Goal: Information Seeking & Learning: Learn about a topic

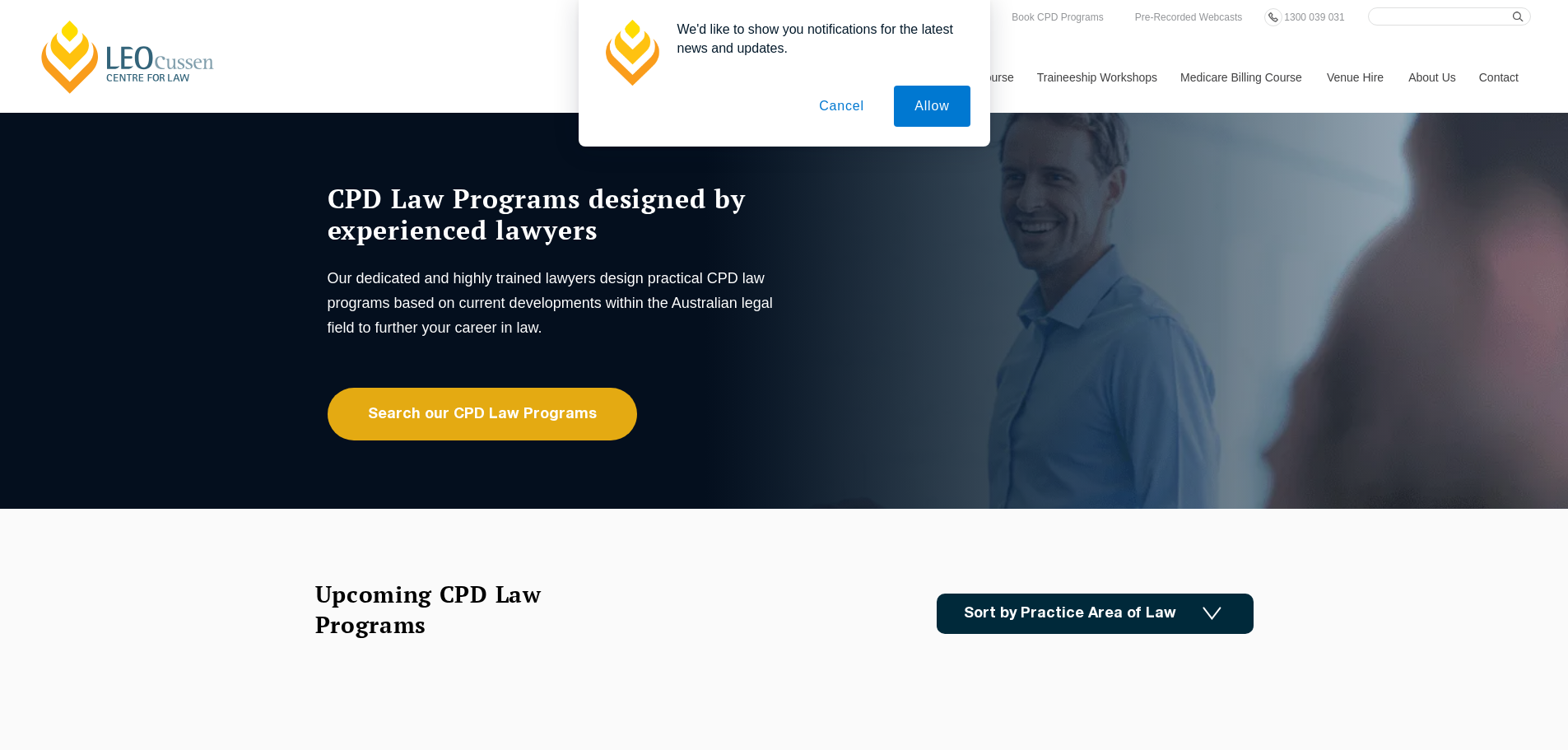
click at [857, 108] on button "Cancel" at bounding box center [842, 107] width 87 height 41
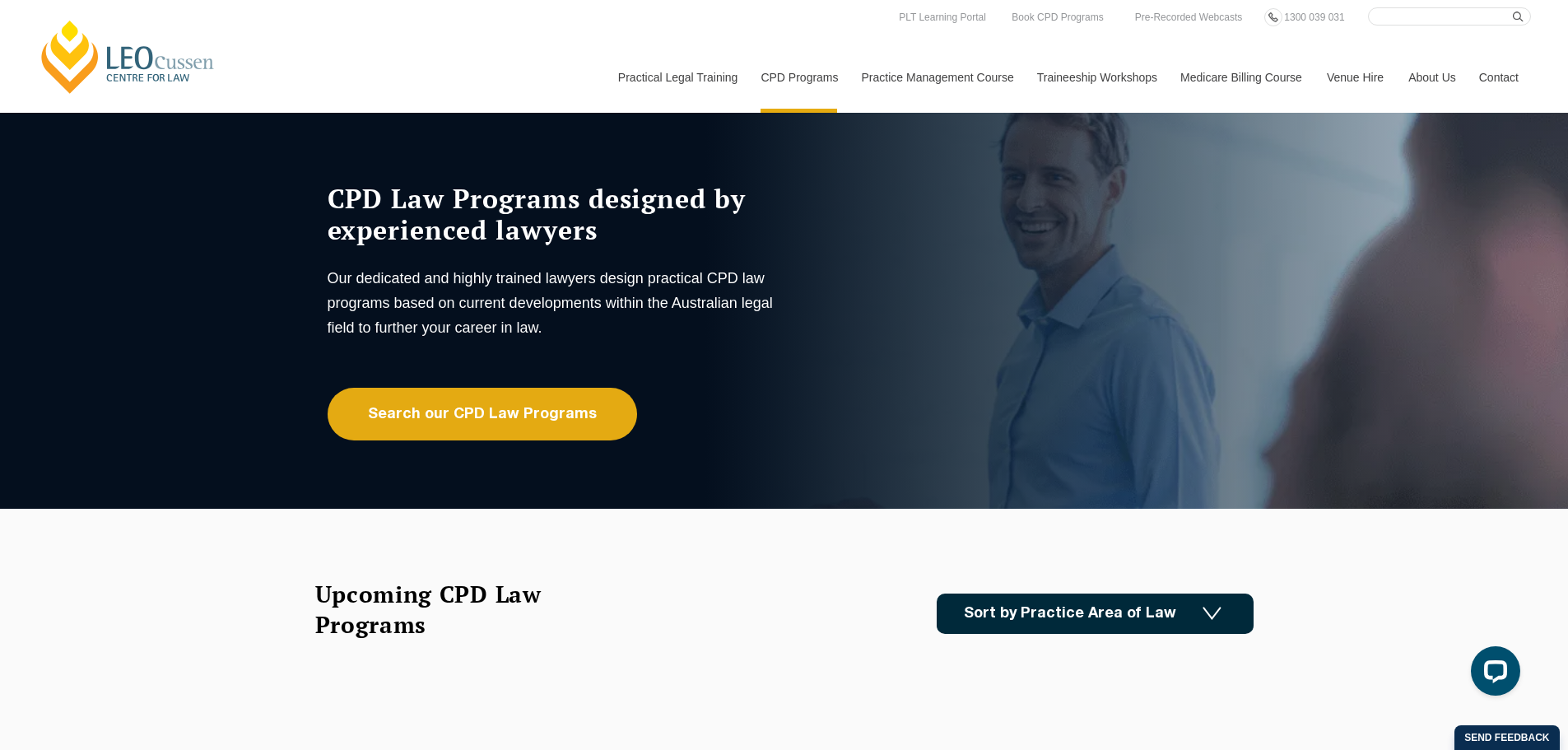
click at [992, 625] on link "Sort by Practice Area of Law" at bounding box center [1095, 613] width 317 height 40
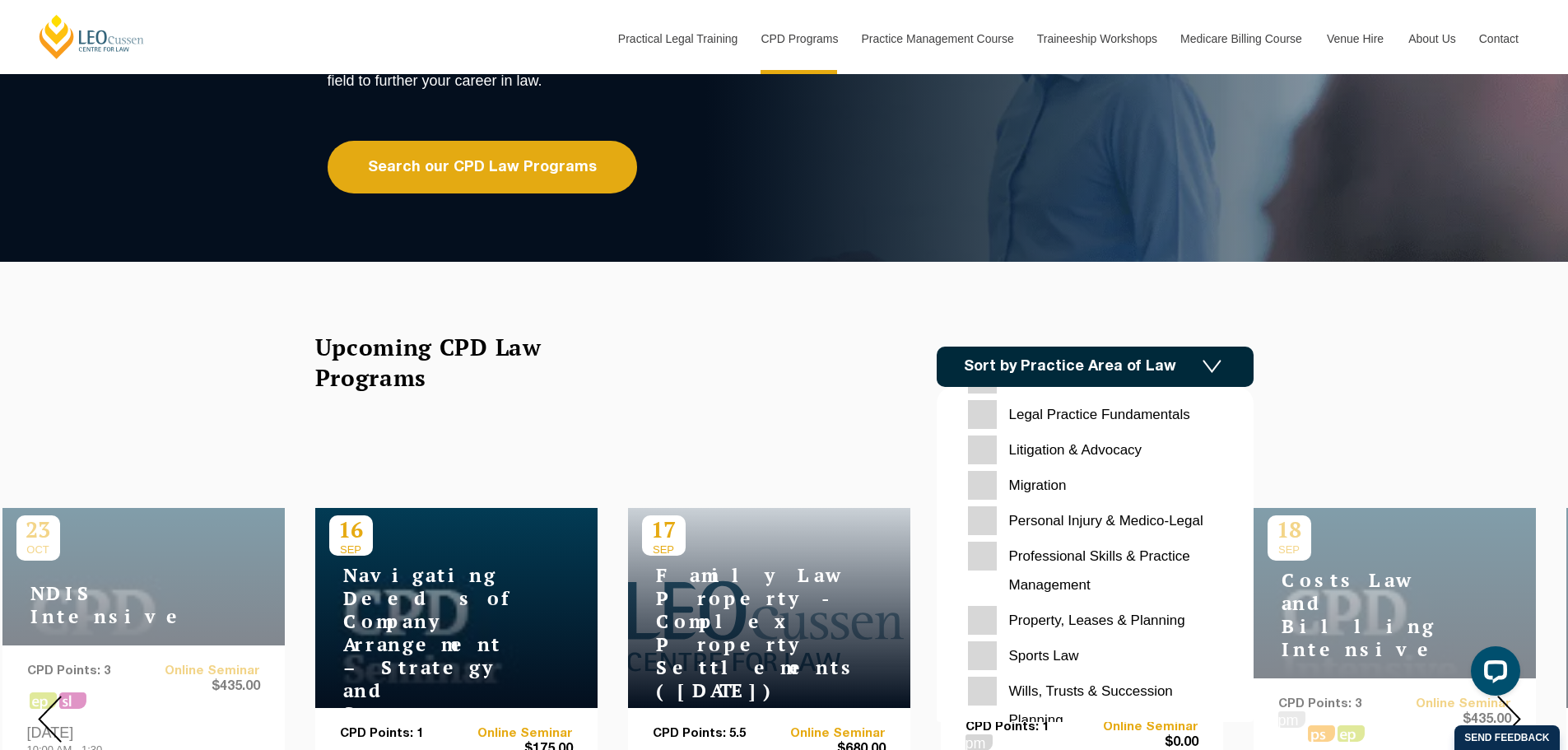
scroll to position [520, 0]
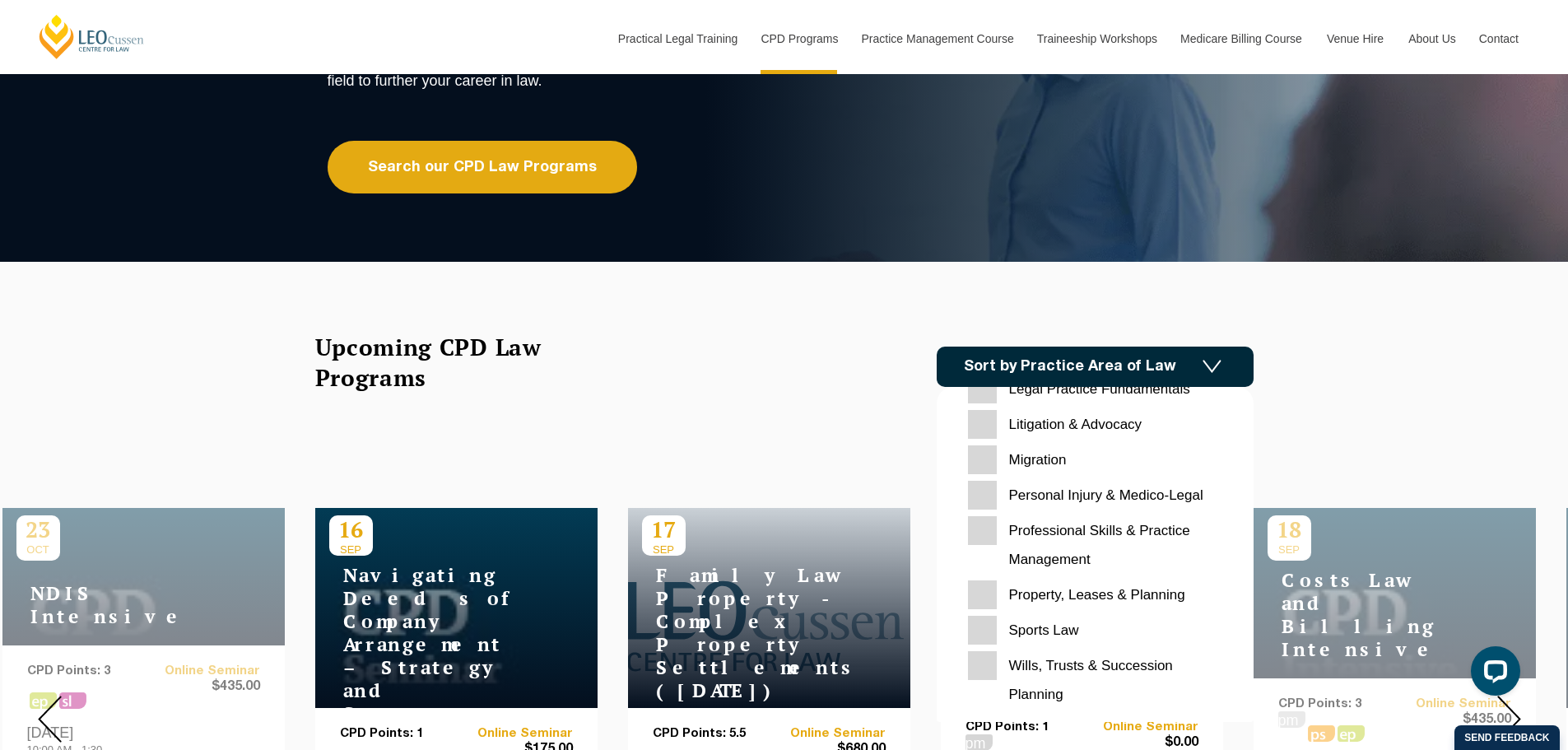
click at [979, 596] on Planning "Property, Leases & Planning" at bounding box center [1095, 595] width 254 height 29
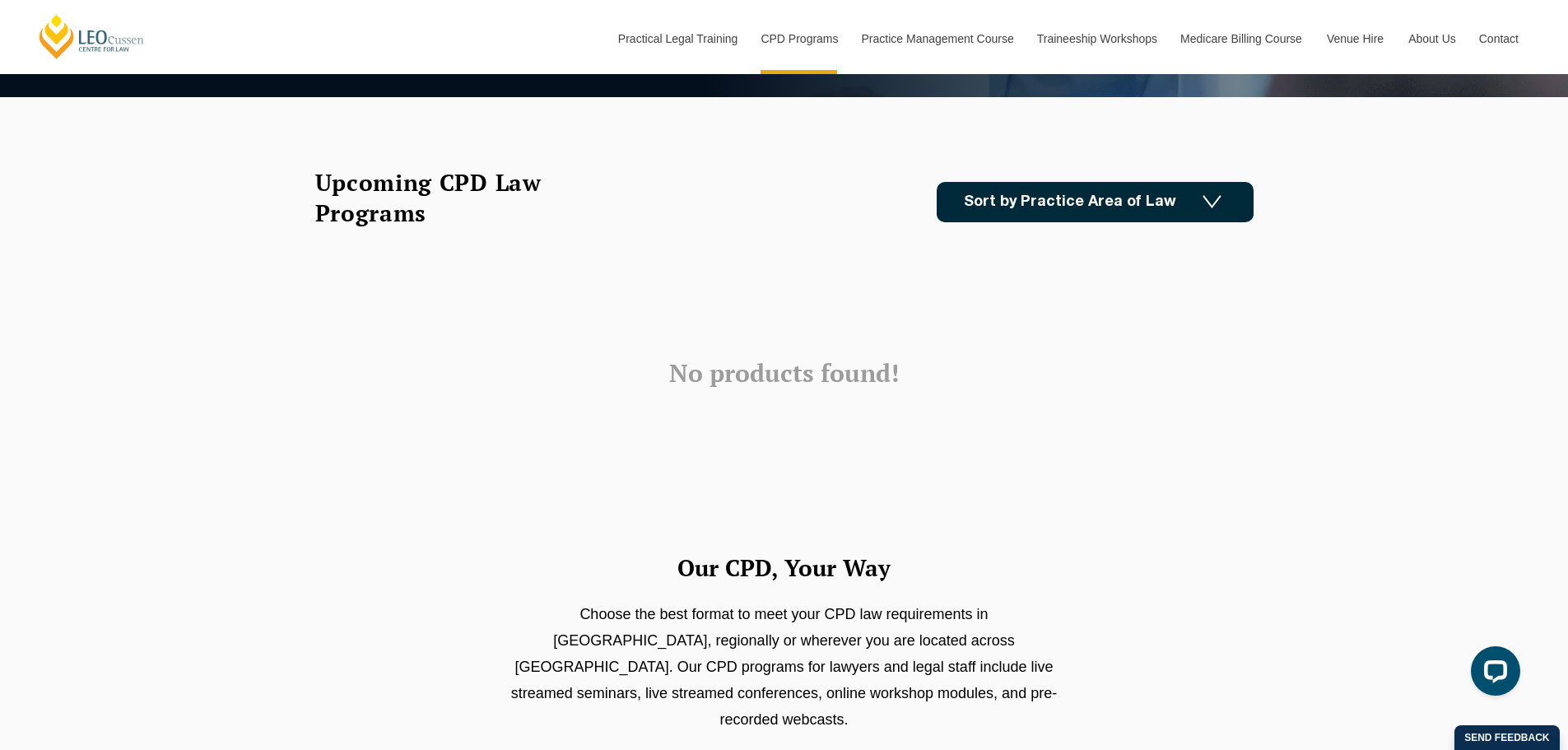
scroll to position [494, 0]
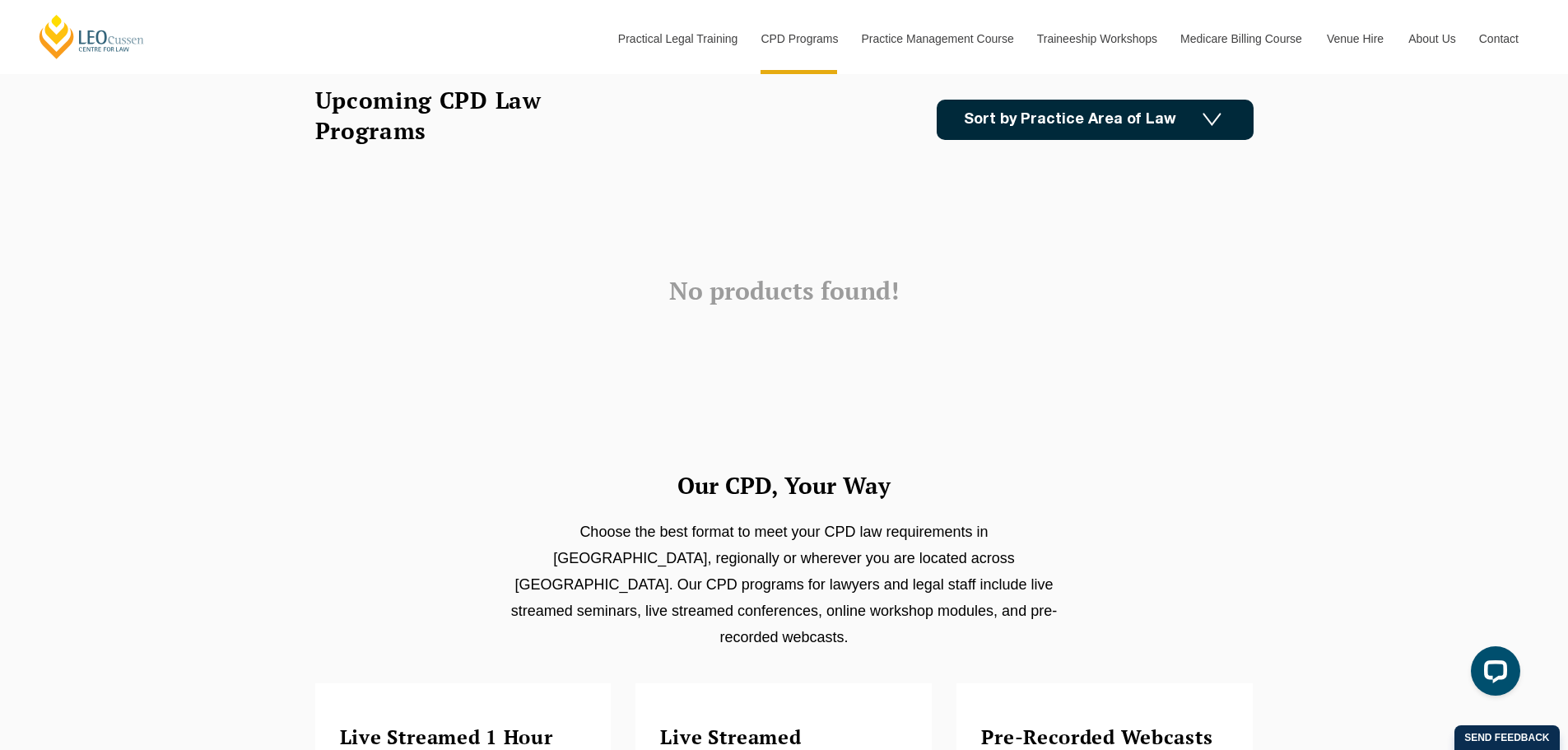
click at [1076, 126] on link "Sort by Practice Area of Law" at bounding box center [1095, 119] width 317 height 40
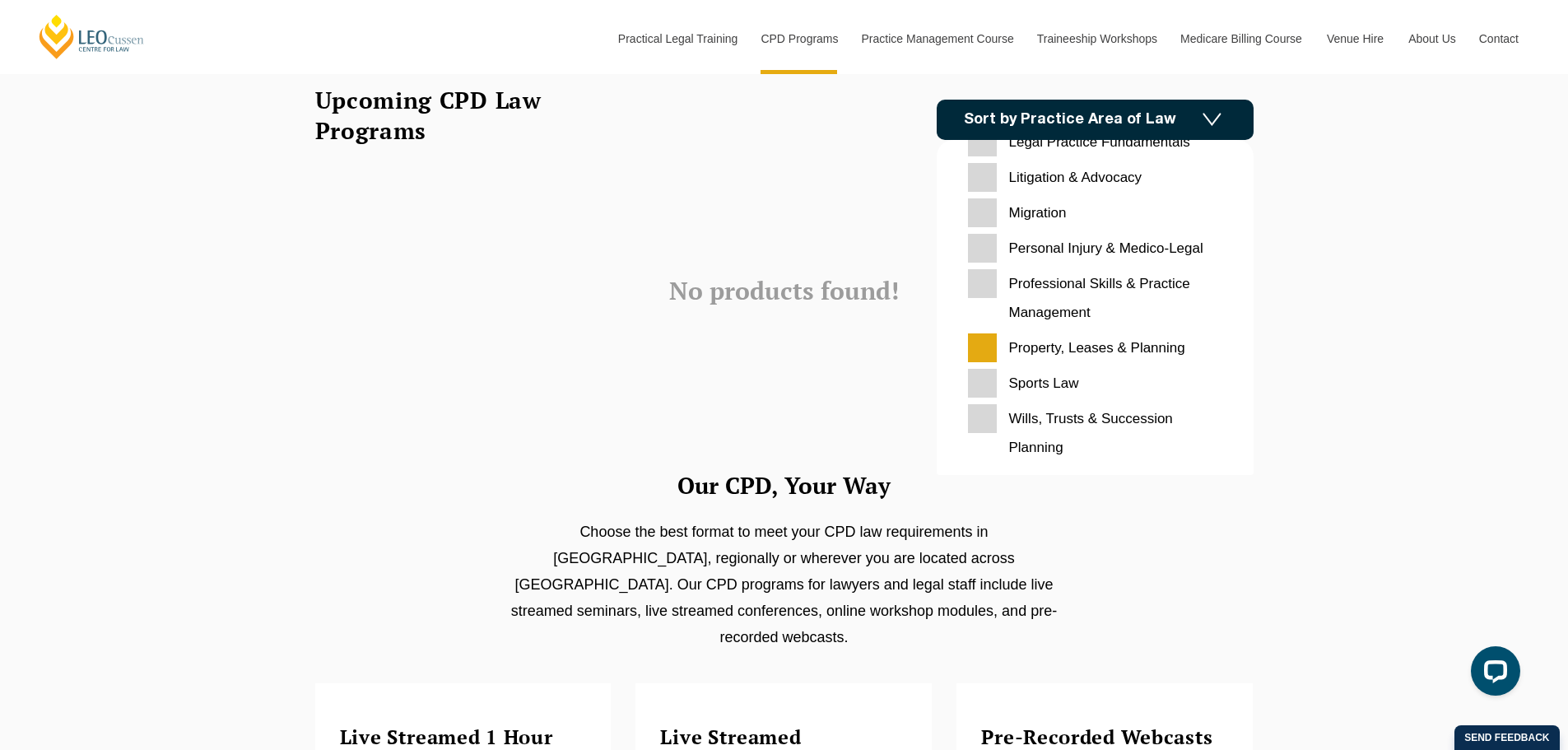
click at [979, 353] on Planning "Property, Leases & Planning" at bounding box center [1095, 348] width 254 height 29
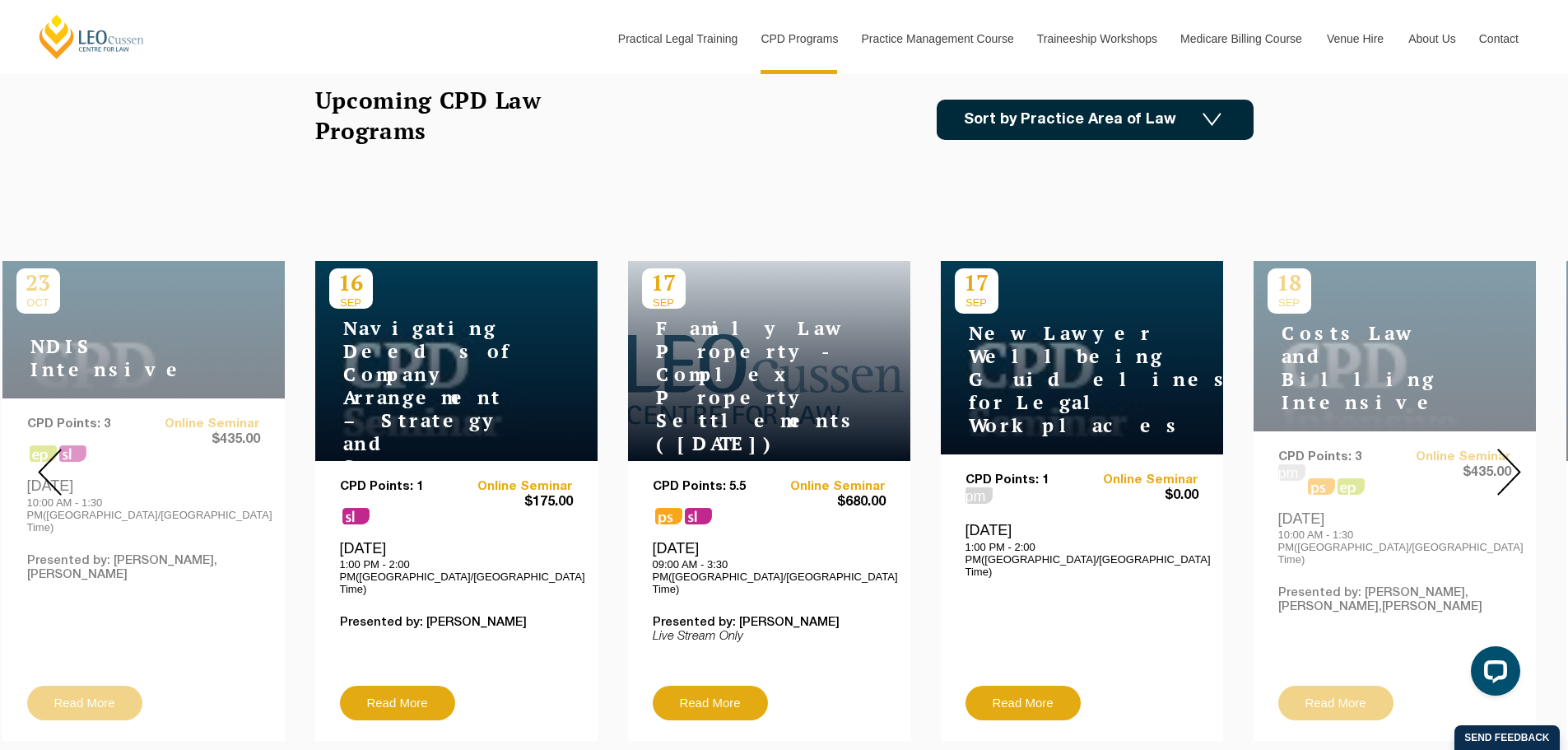
click at [45, 463] on img at bounding box center [50, 472] width 24 height 47
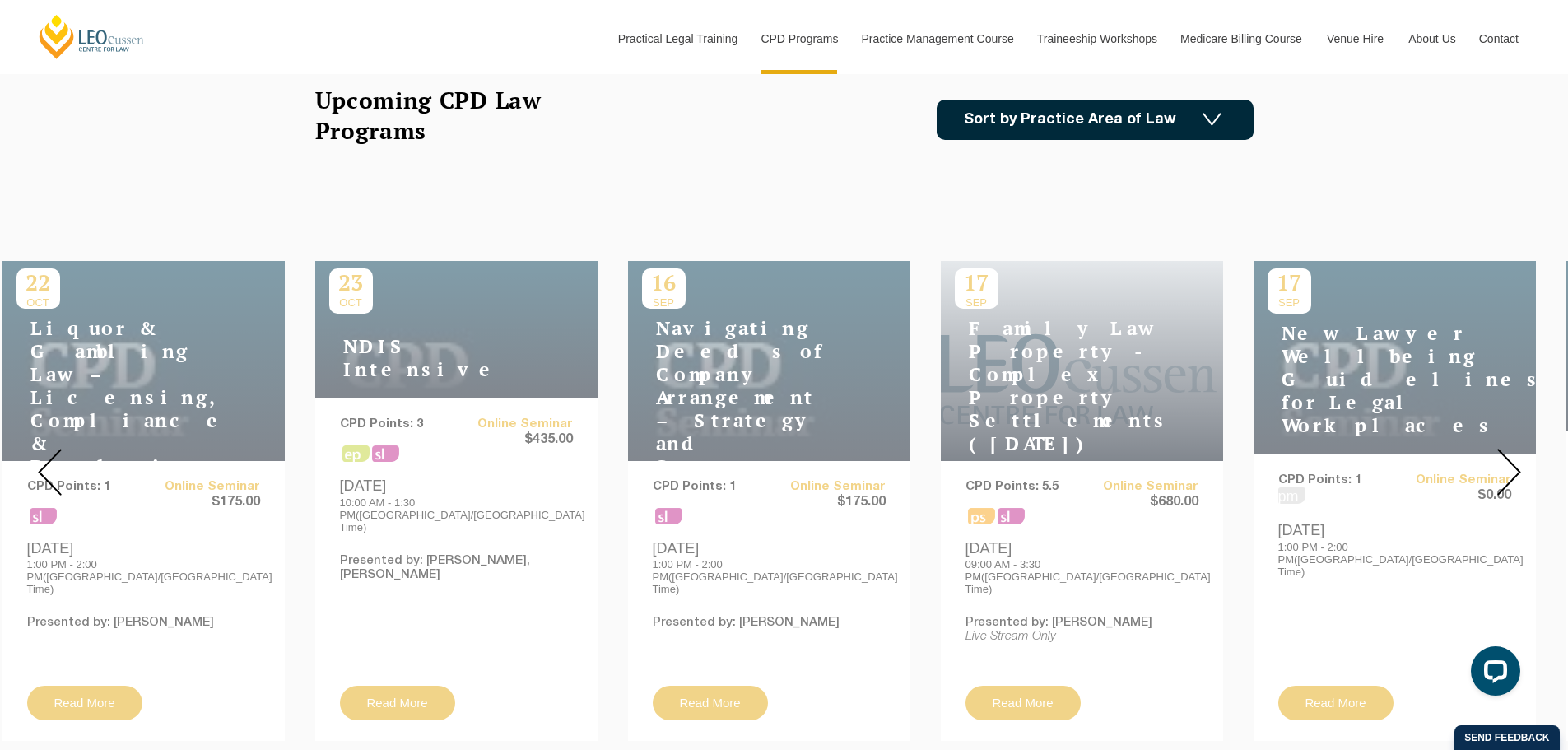
click at [49, 461] on img at bounding box center [50, 472] width 24 height 47
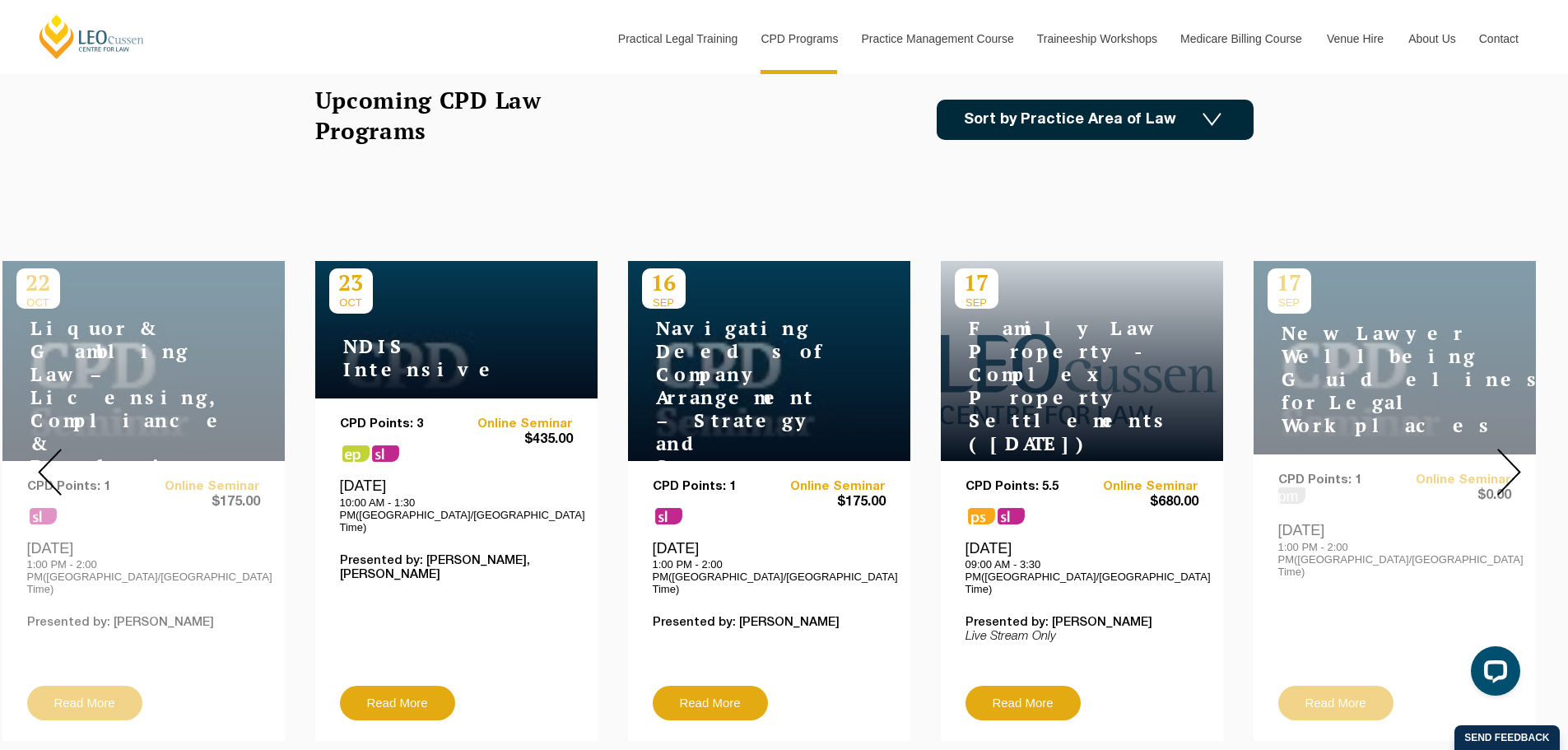
click at [48, 466] on img at bounding box center [50, 472] width 24 height 47
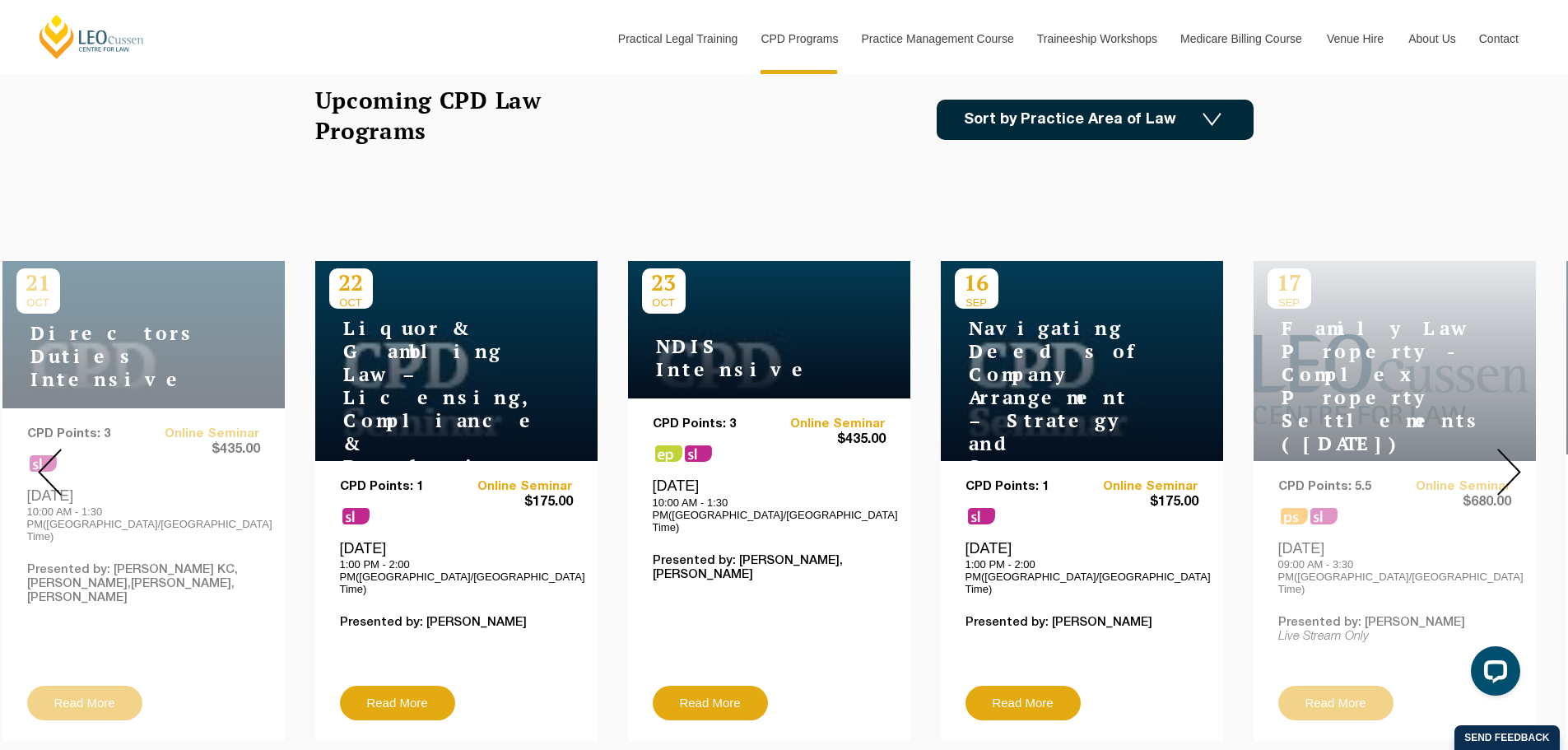
click at [48, 466] on img at bounding box center [50, 472] width 24 height 47
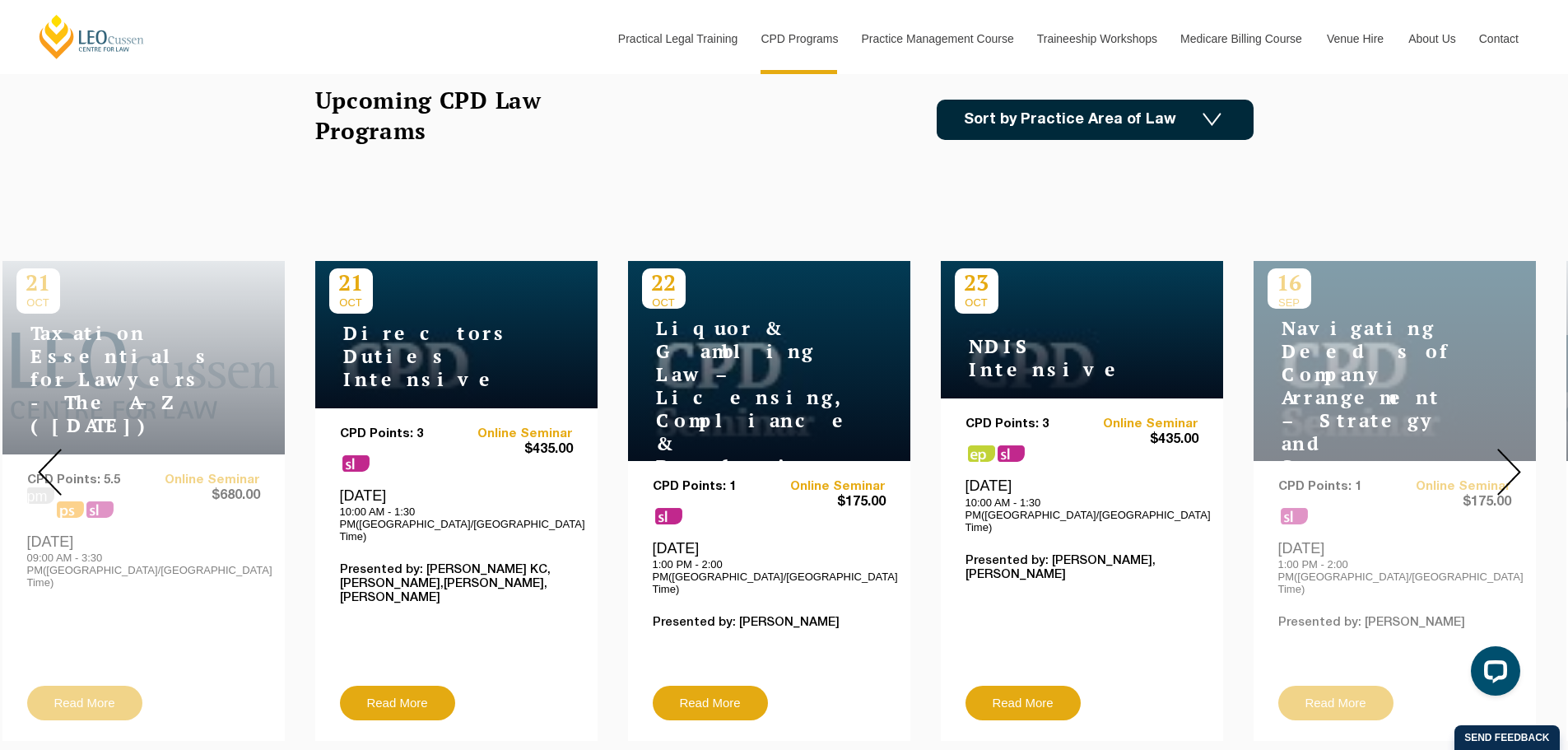
click at [48, 466] on img at bounding box center [50, 472] width 24 height 47
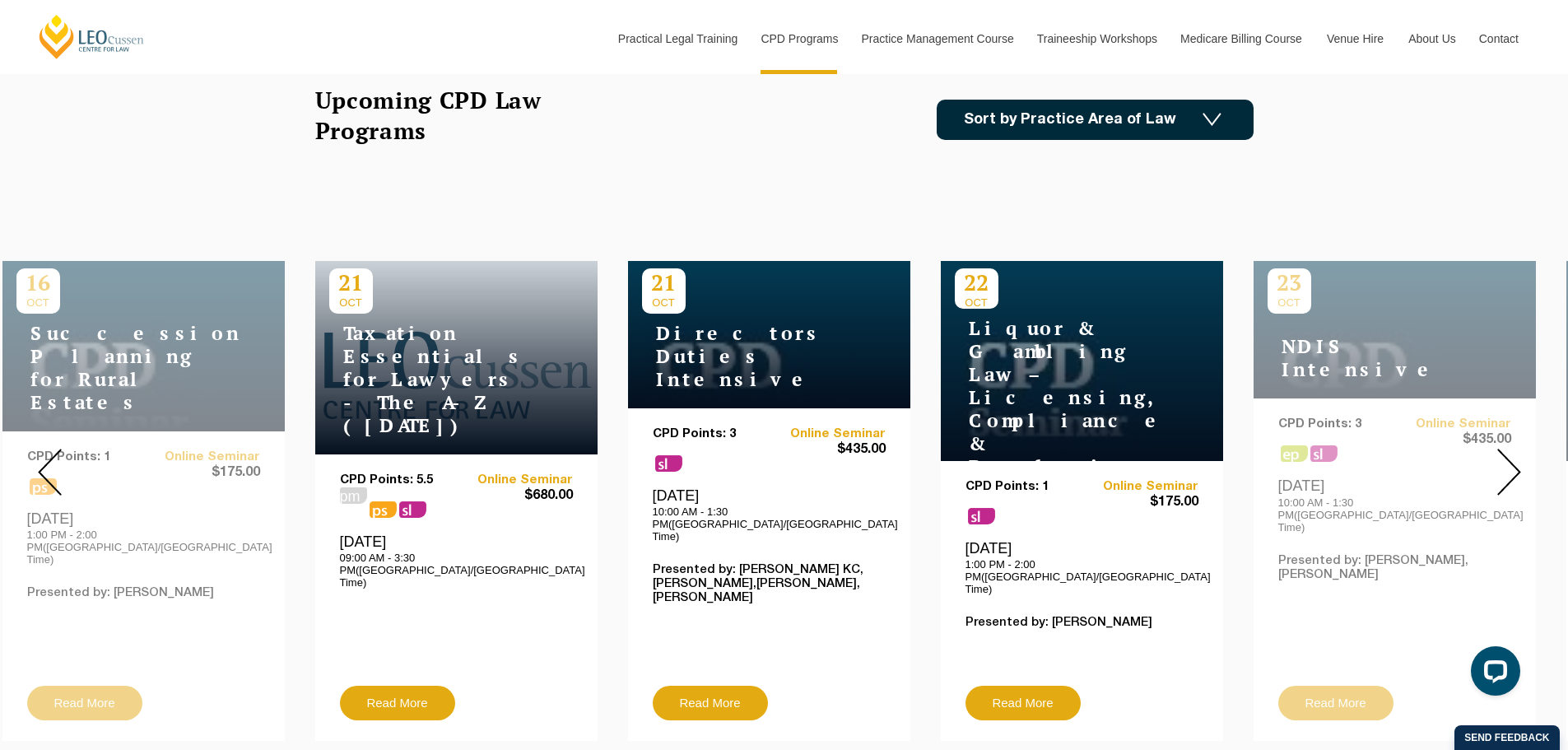
click at [48, 466] on img at bounding box center [50, 472] width 24 height 47
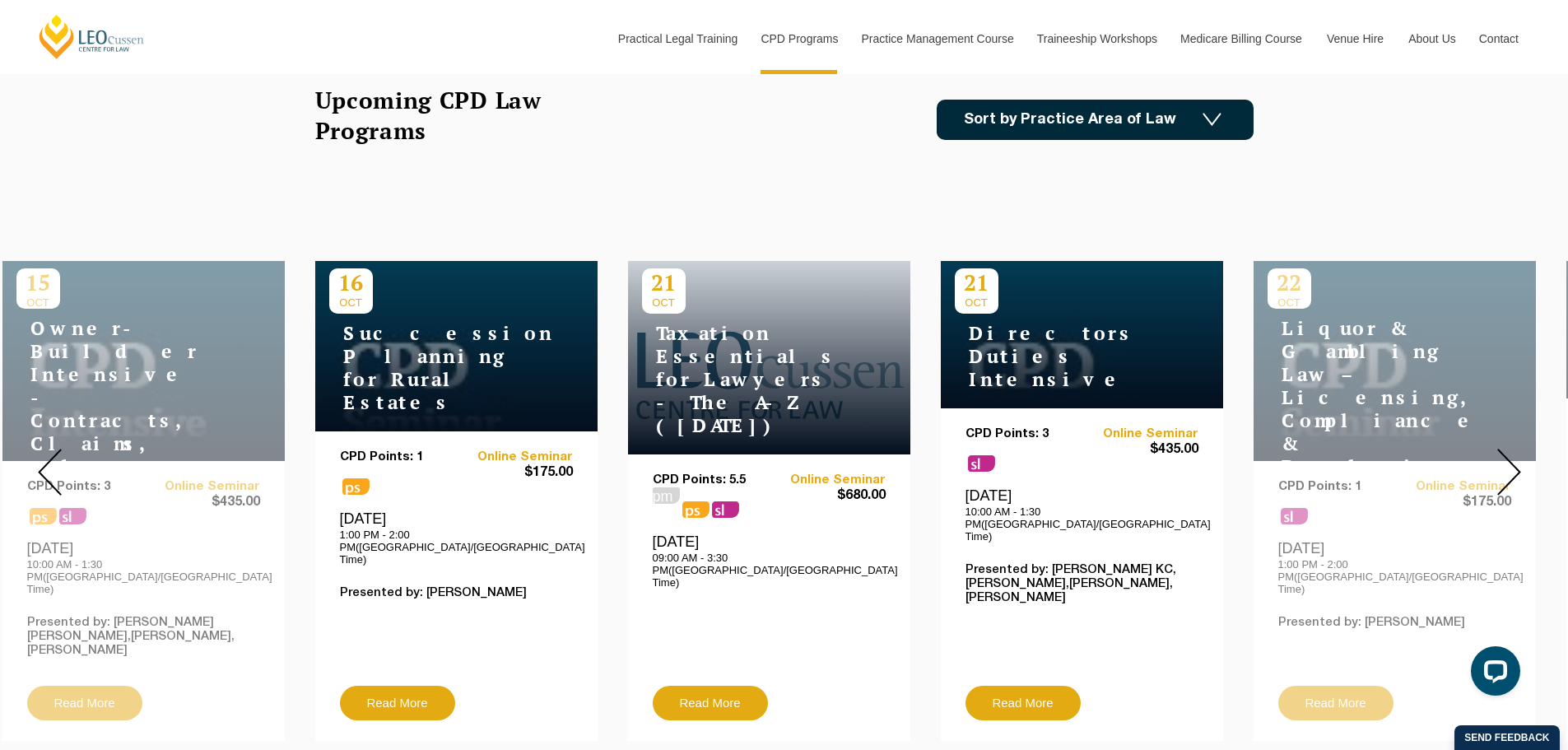
click at [48, 466] on img at bounding box center [50, 472] width 24 height 47
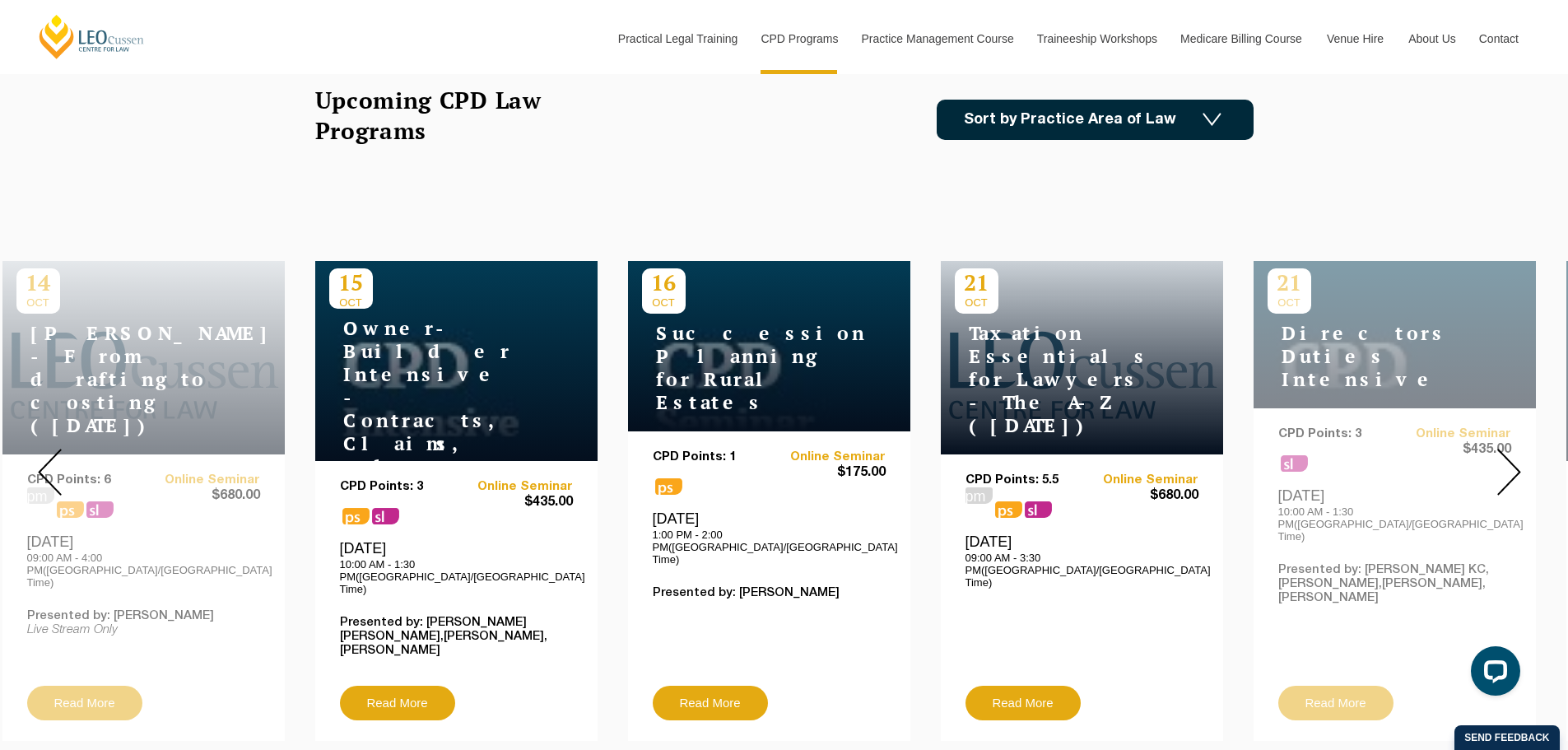
click at [48, 466] on img at bounding box center [50, 472] width 24 height 47
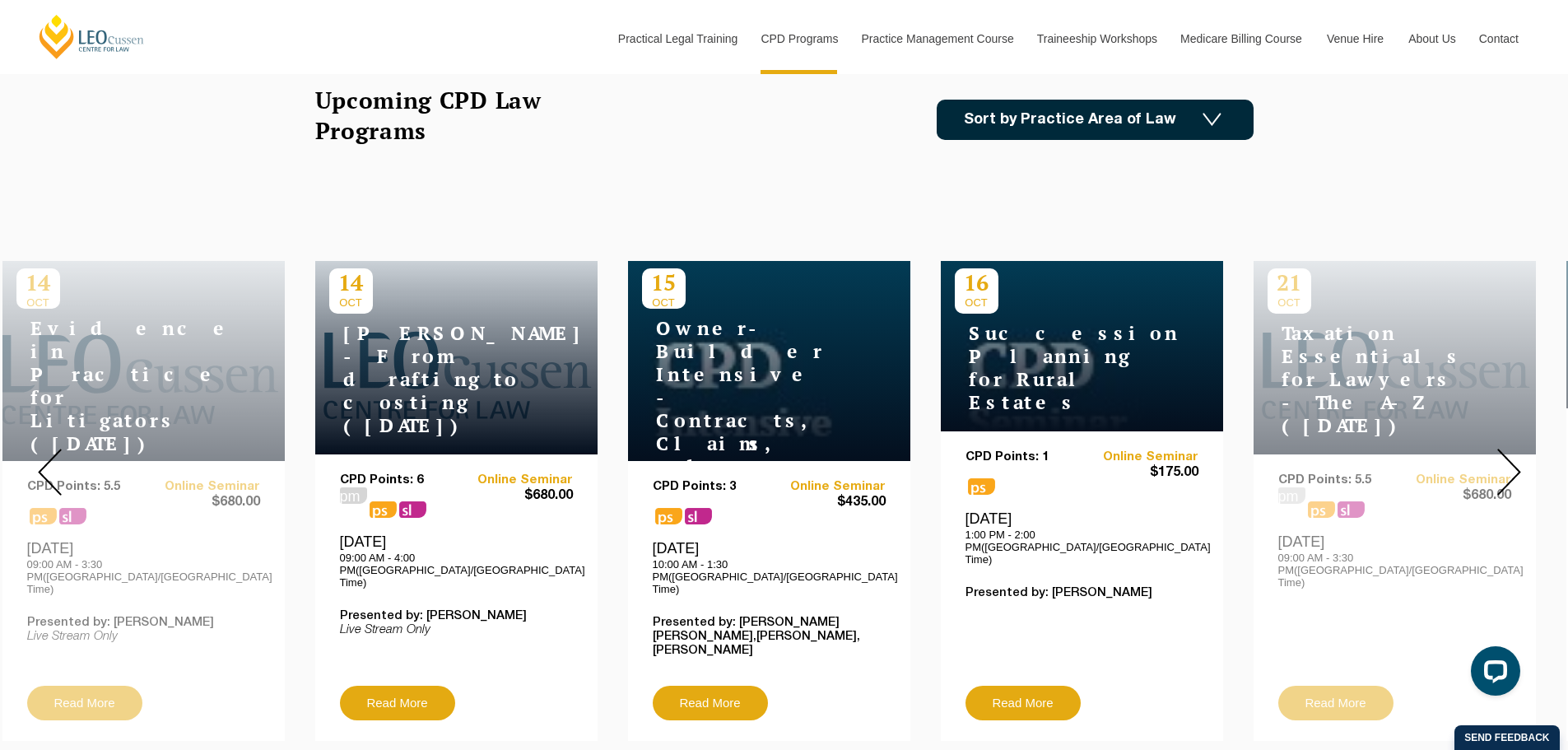
click at [48, 466] on img at bounding box center [50, 472] width 24 height 47
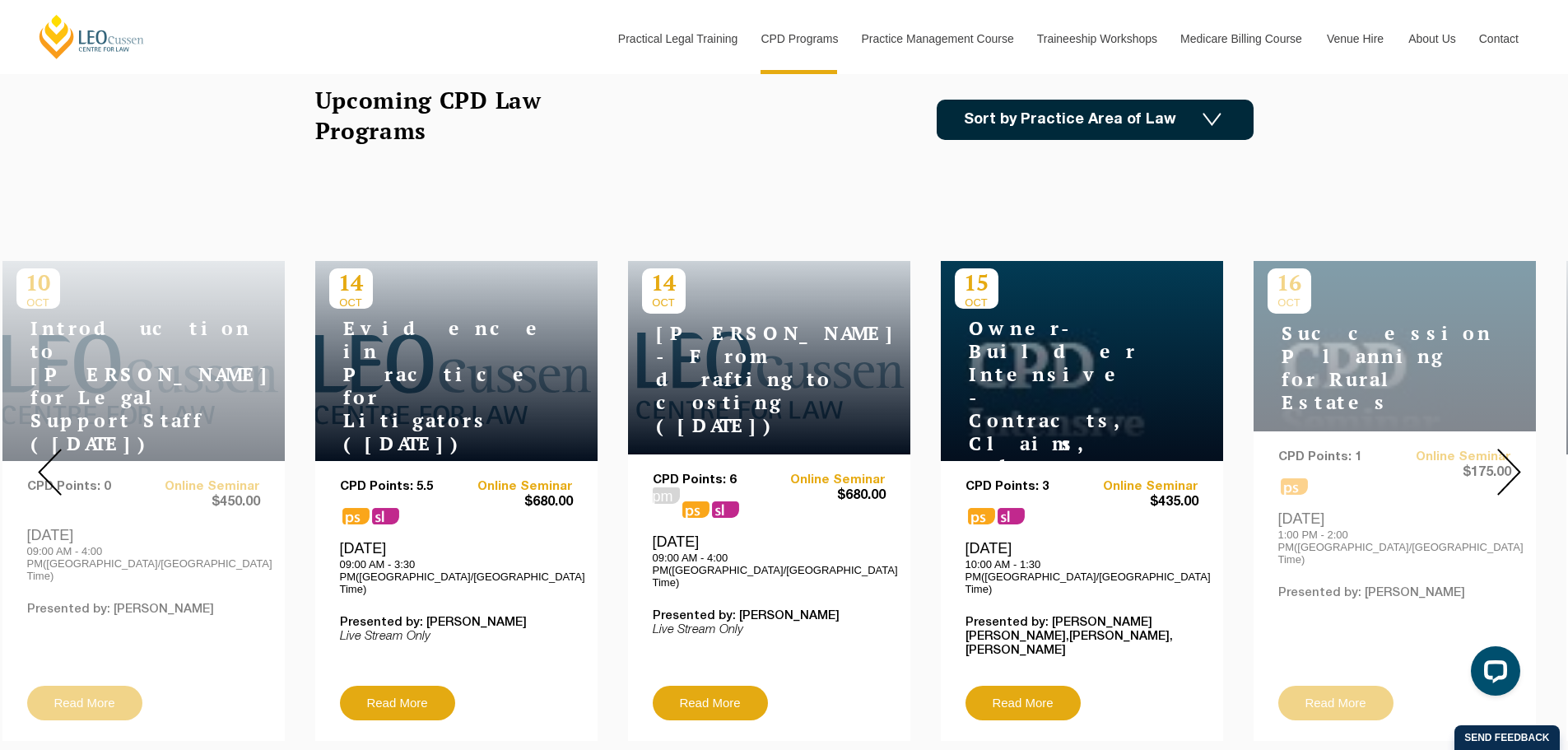
click at [48, 466] on img at bounding box center [50, 472] width 24 height 47
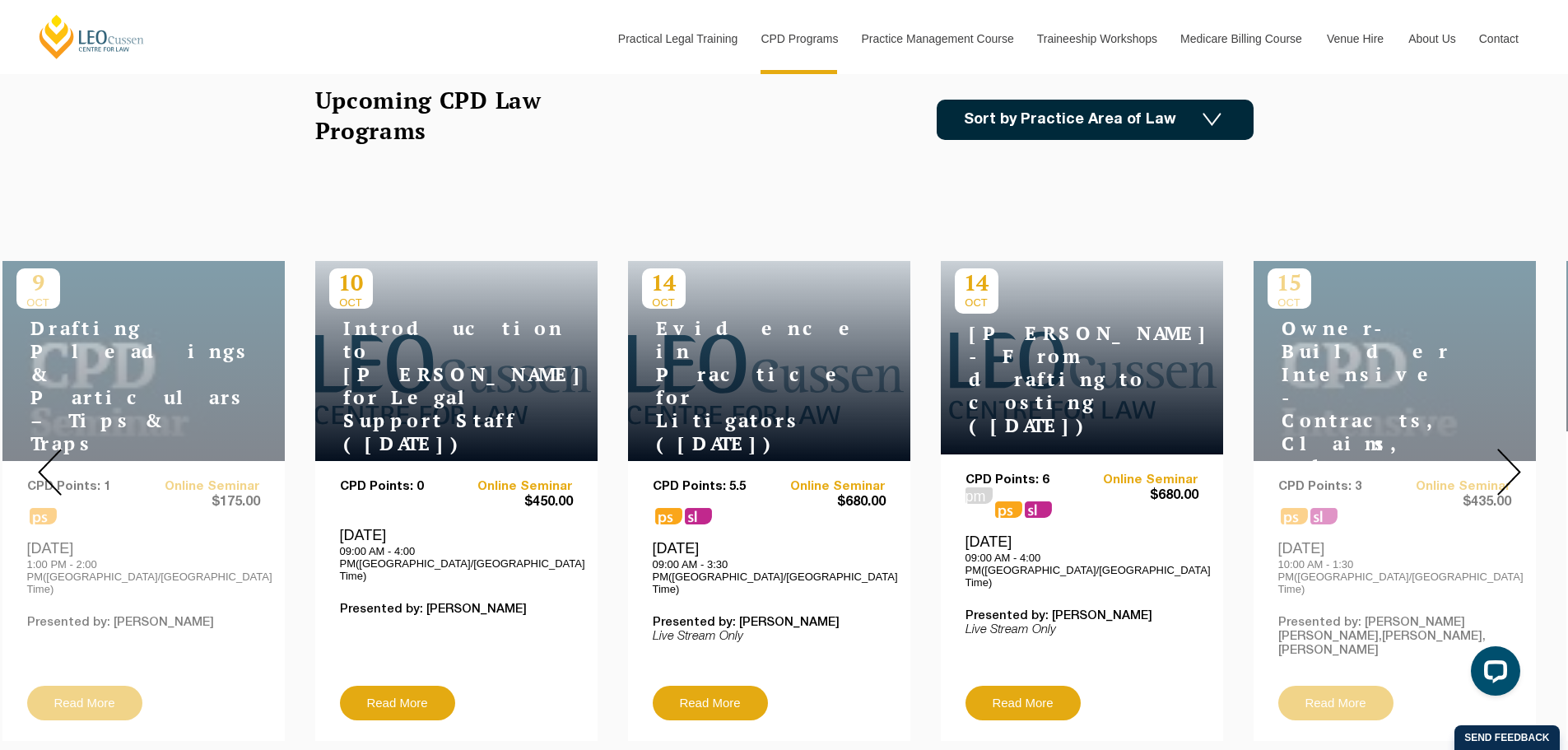
click at [48, 466] on img at bounding box center [50, 472] width 24 height 47
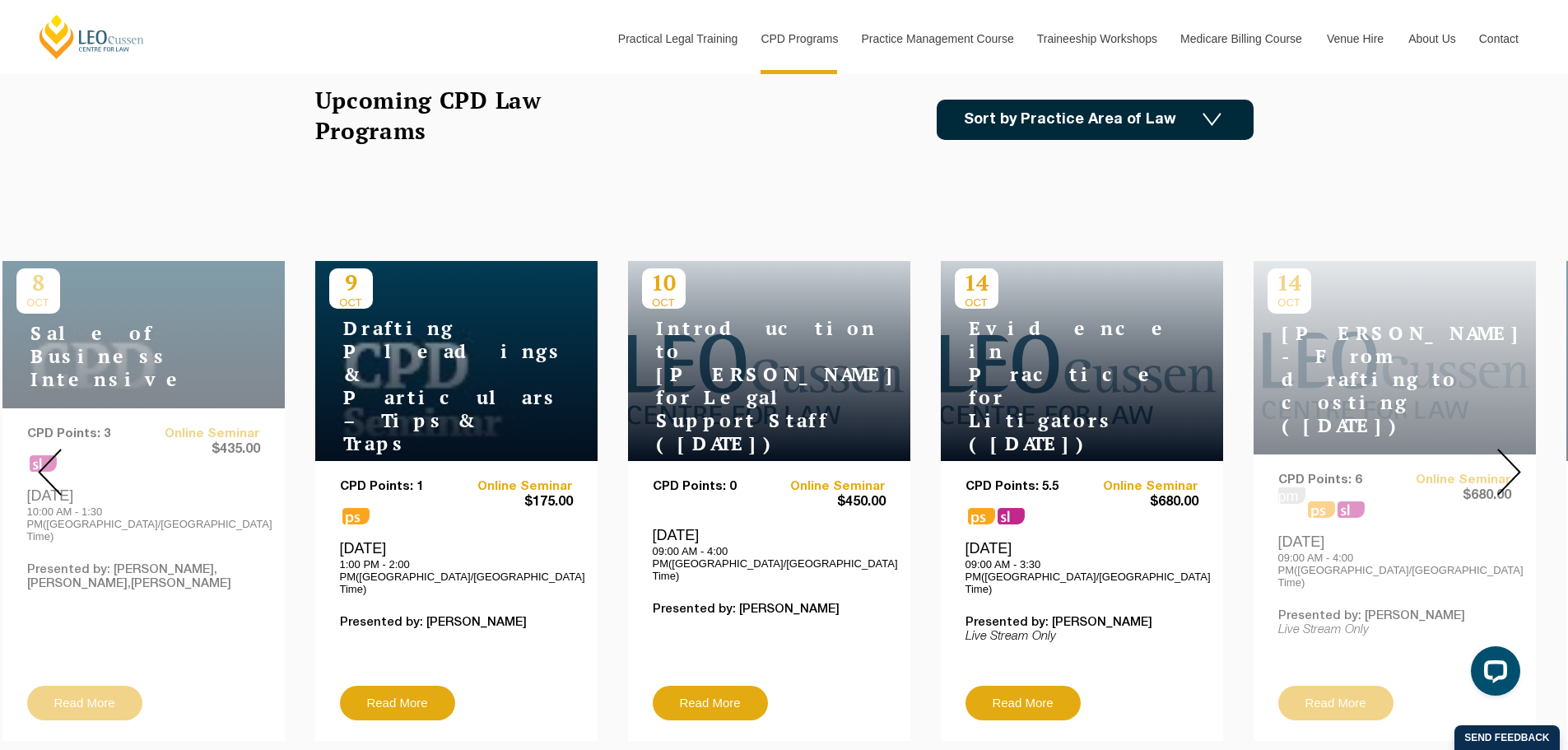
click at [48, 466] on img at bounding box center [50, 472] width 24 height 47
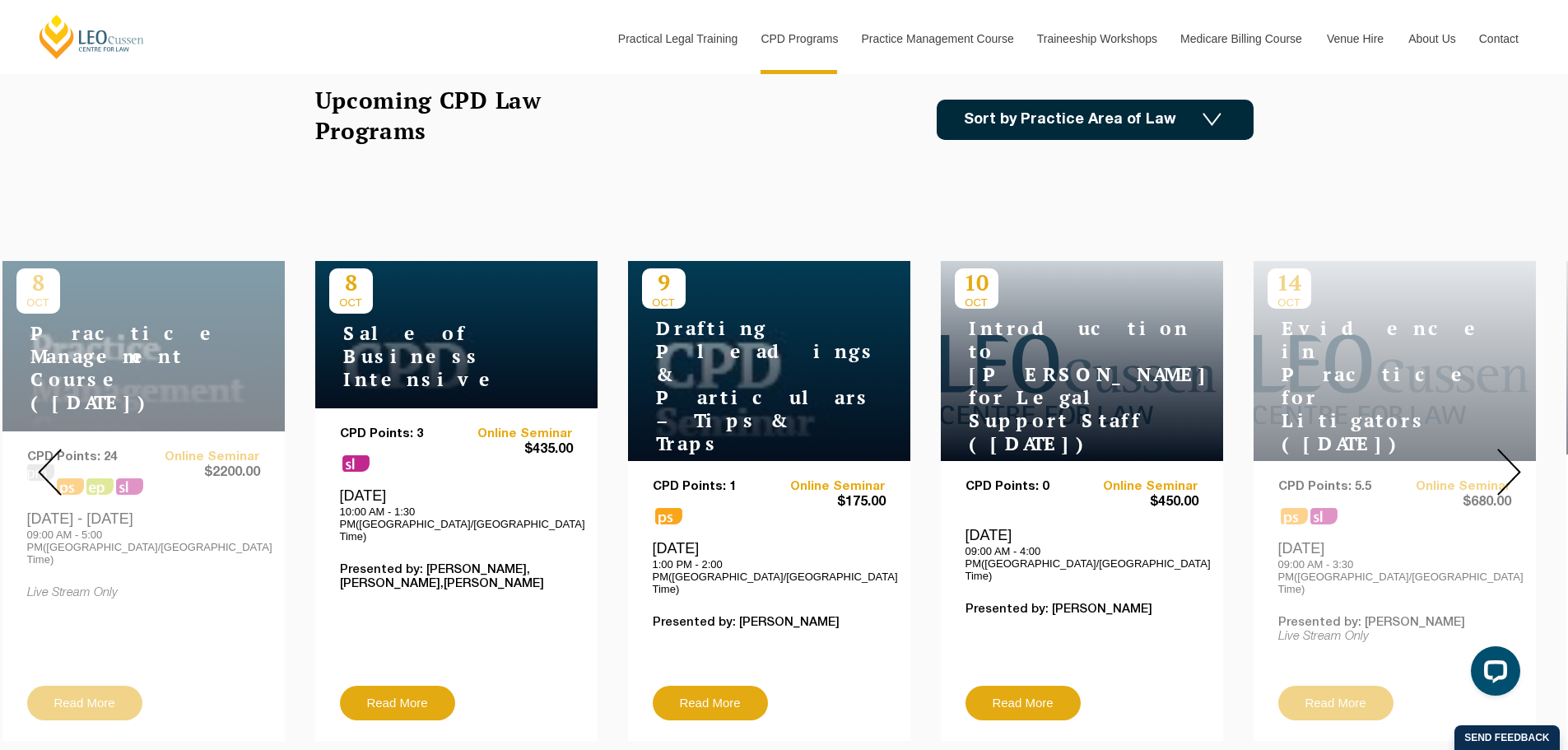
click at [48, 466] on img at bounding box center [50, 472] width 24 height 47
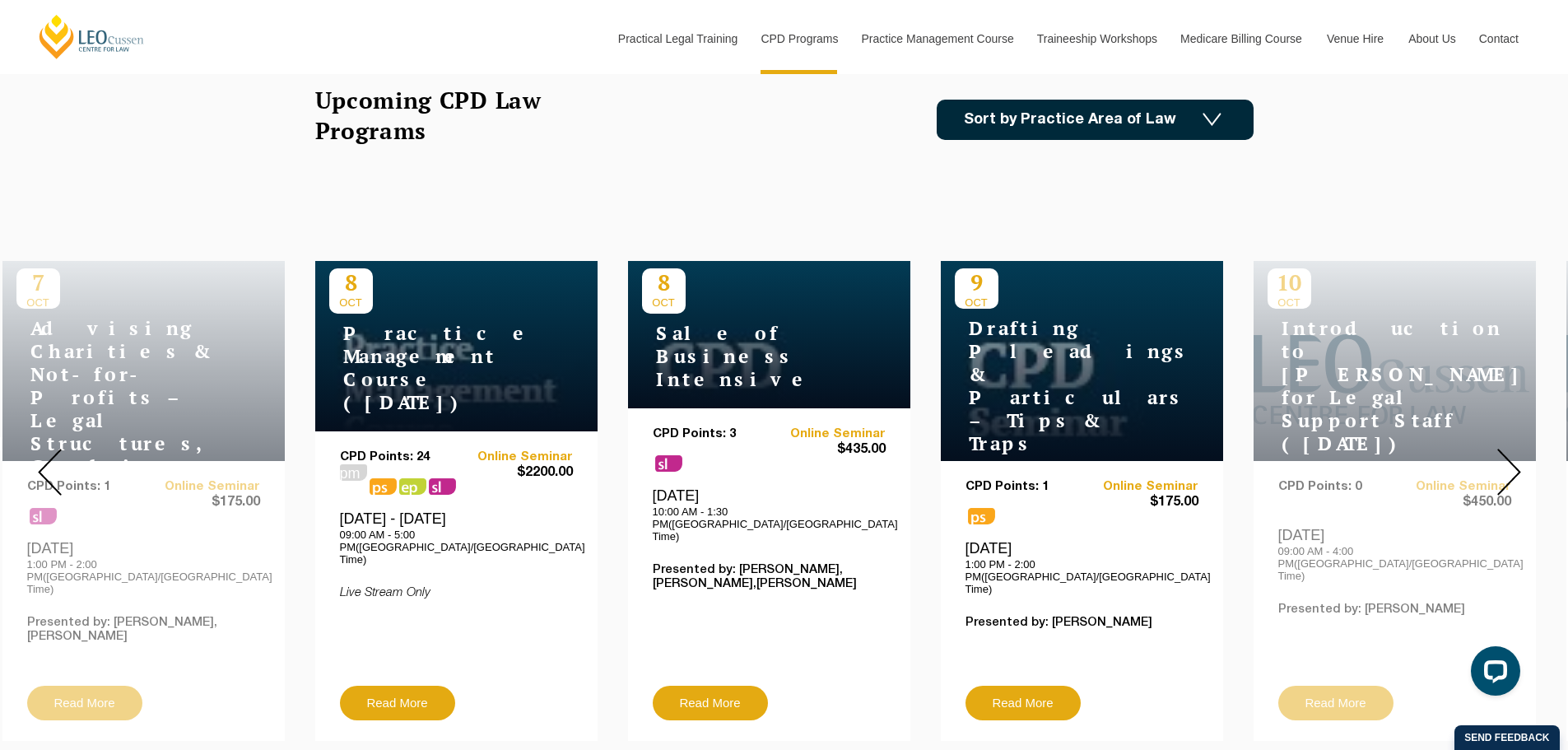
click at [48, 466] on img at bounding box center [50, 472] width 24 height 47
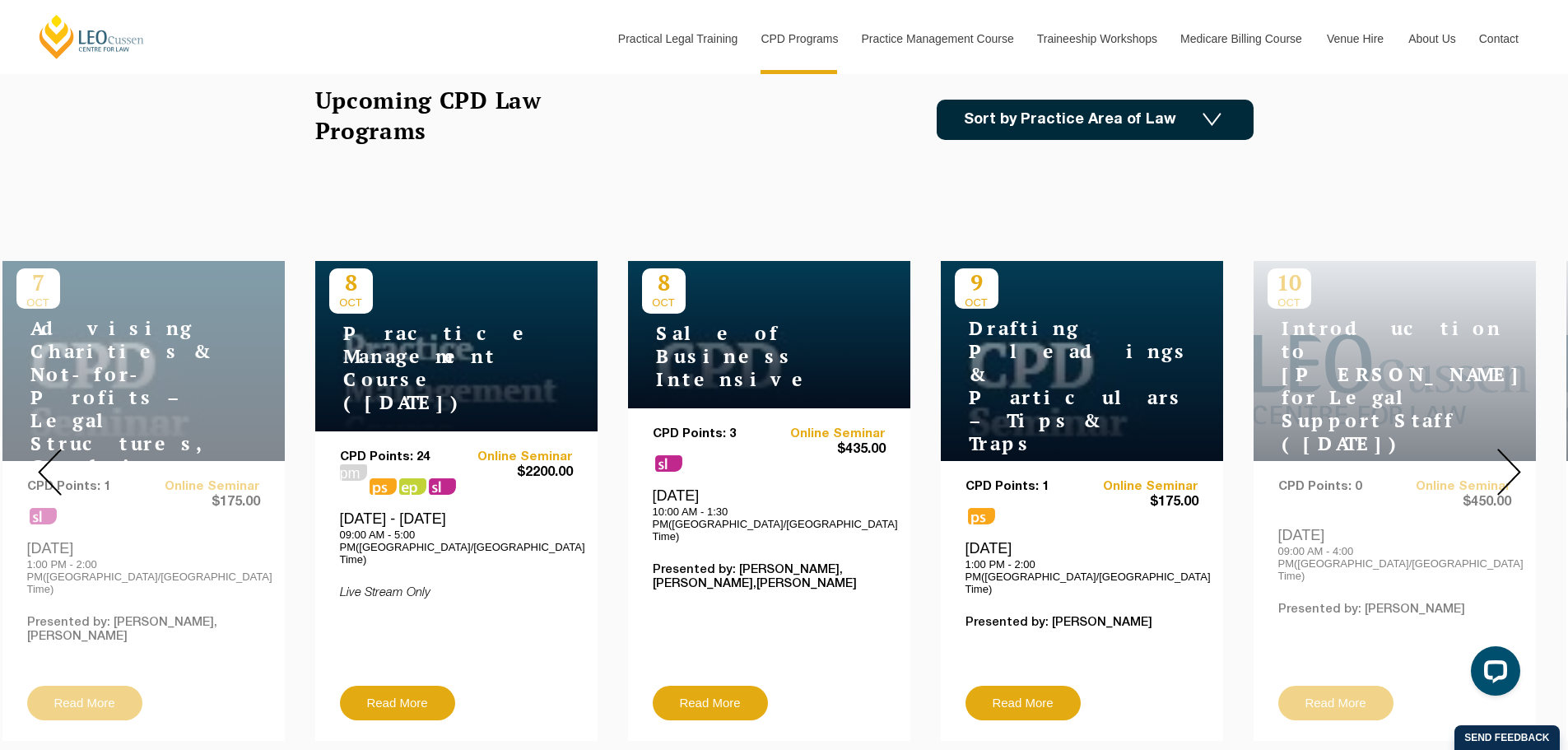
click at [48, 466] on img at bounding box center [50, 472] width 24 height 47
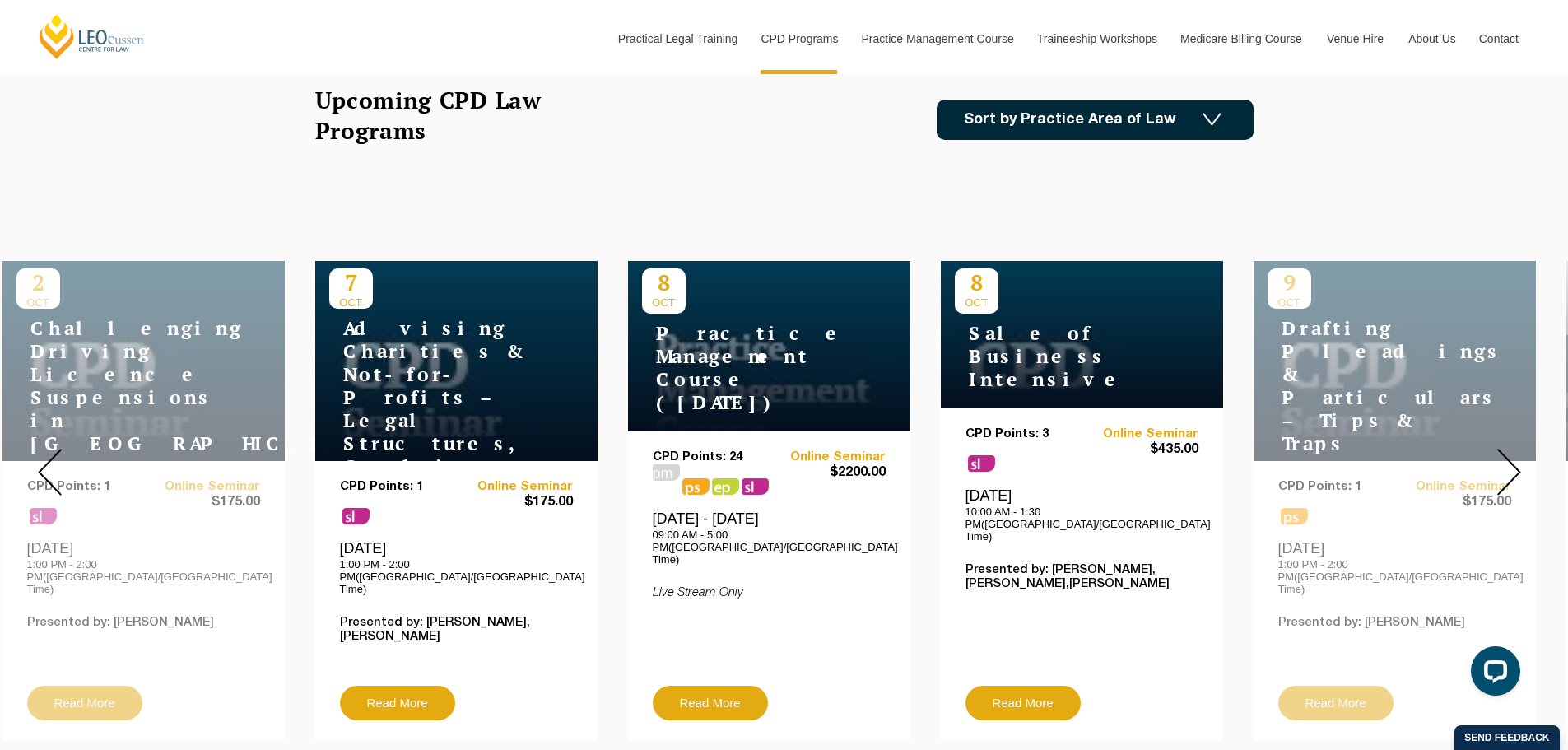
click at [48, 466] on img at bounding box center [50, 472] width 24 height 47
click at [48, 468] on img at bounding box center [50, 472] width 24 height 47
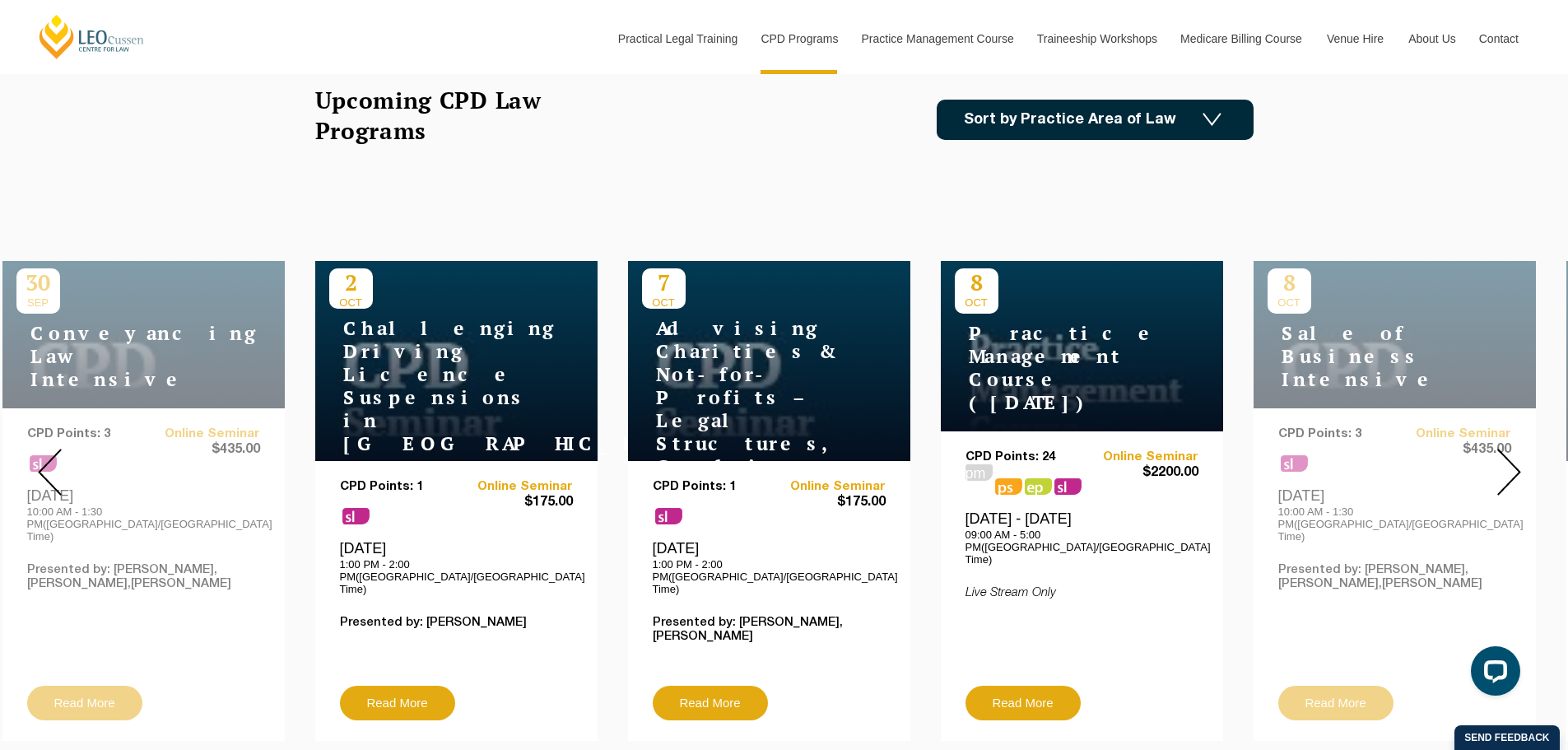
click at [49, 468] on img at bounding box center [50, 472] width 24 height 47
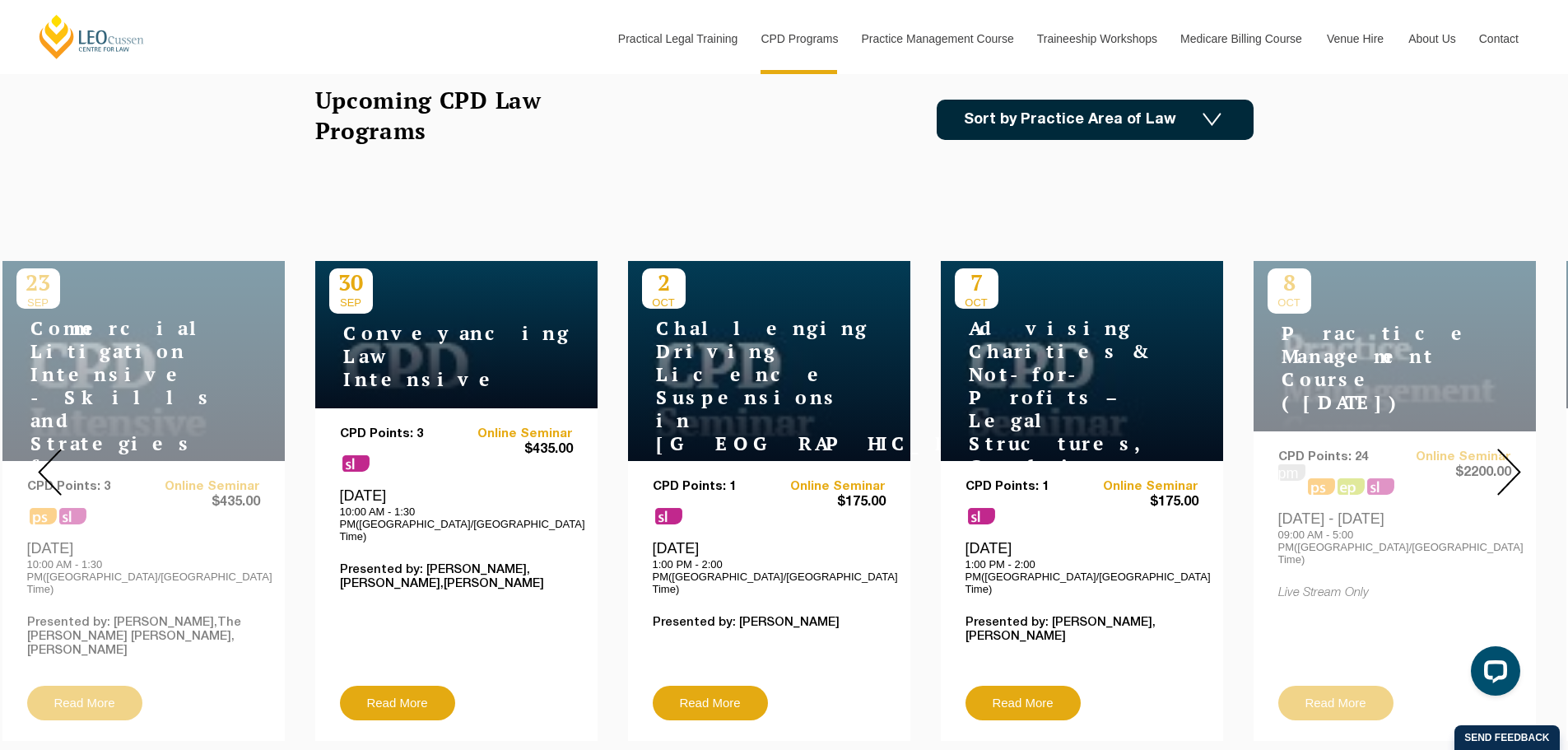
click at [49, 468] on img at bounding box center [50, 472] width 24 height 47
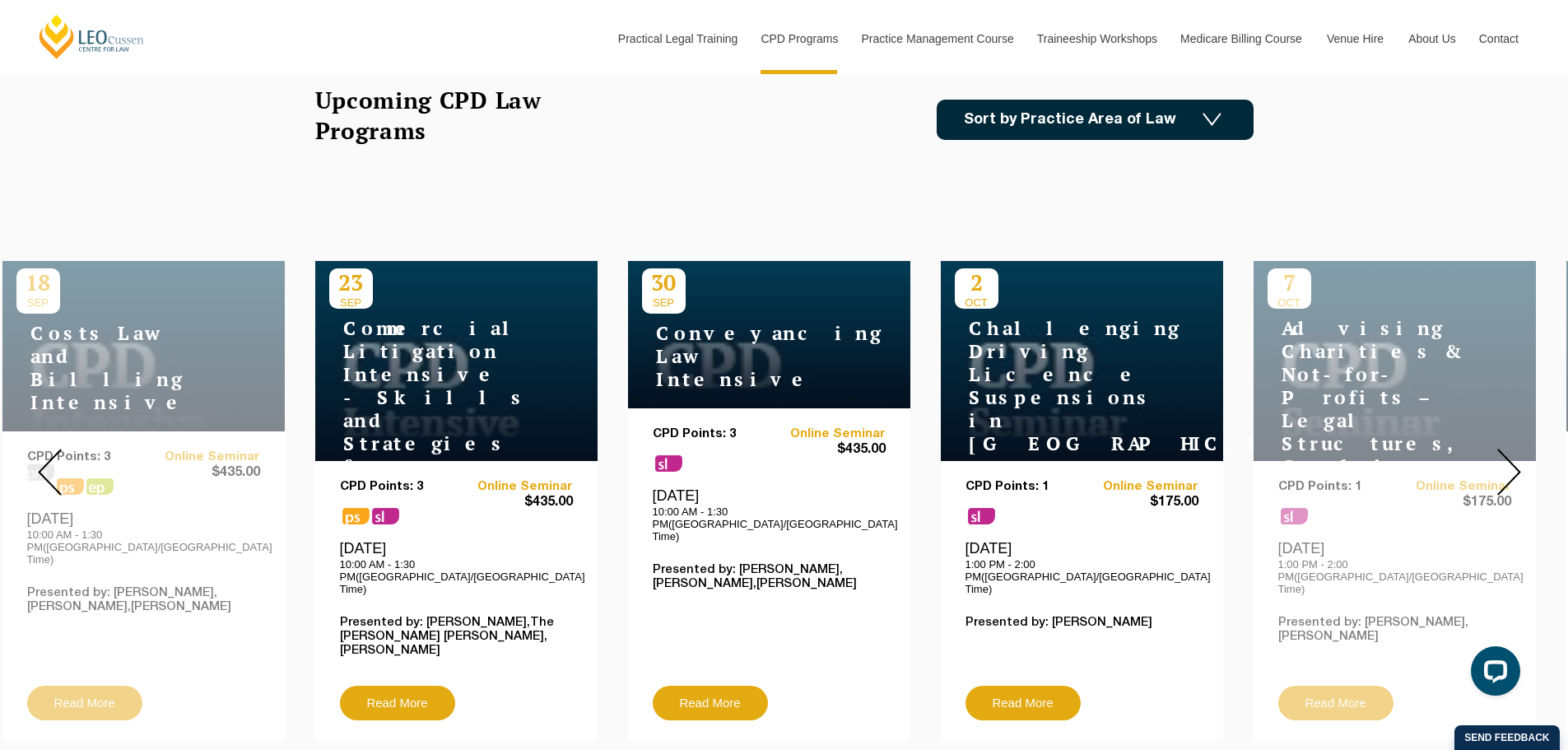
click at [49, 468] on img at bounding box center [50, 472] width 24 height 47
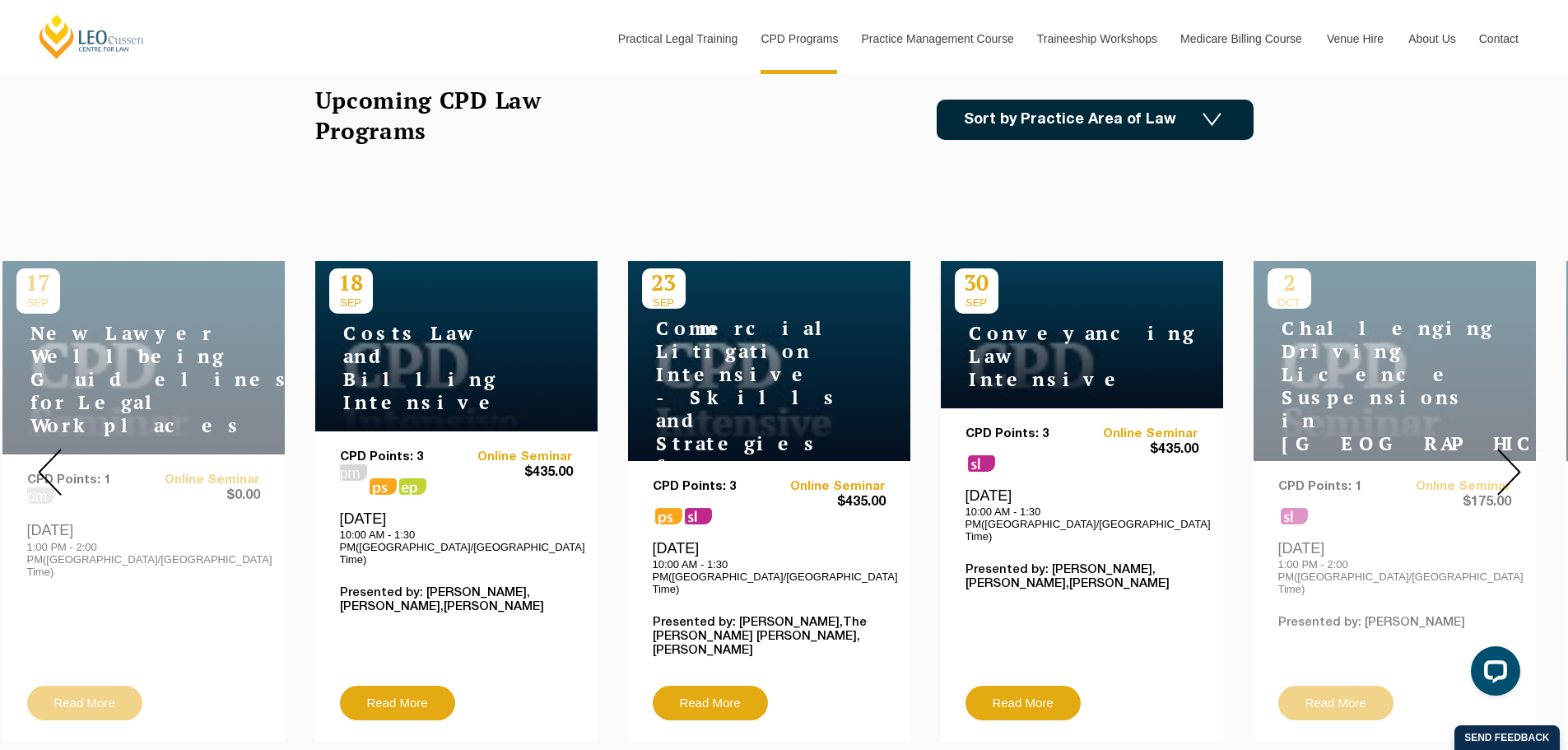
click at [49, 468] on img at bounding box center [50, 472] width 24 height 47
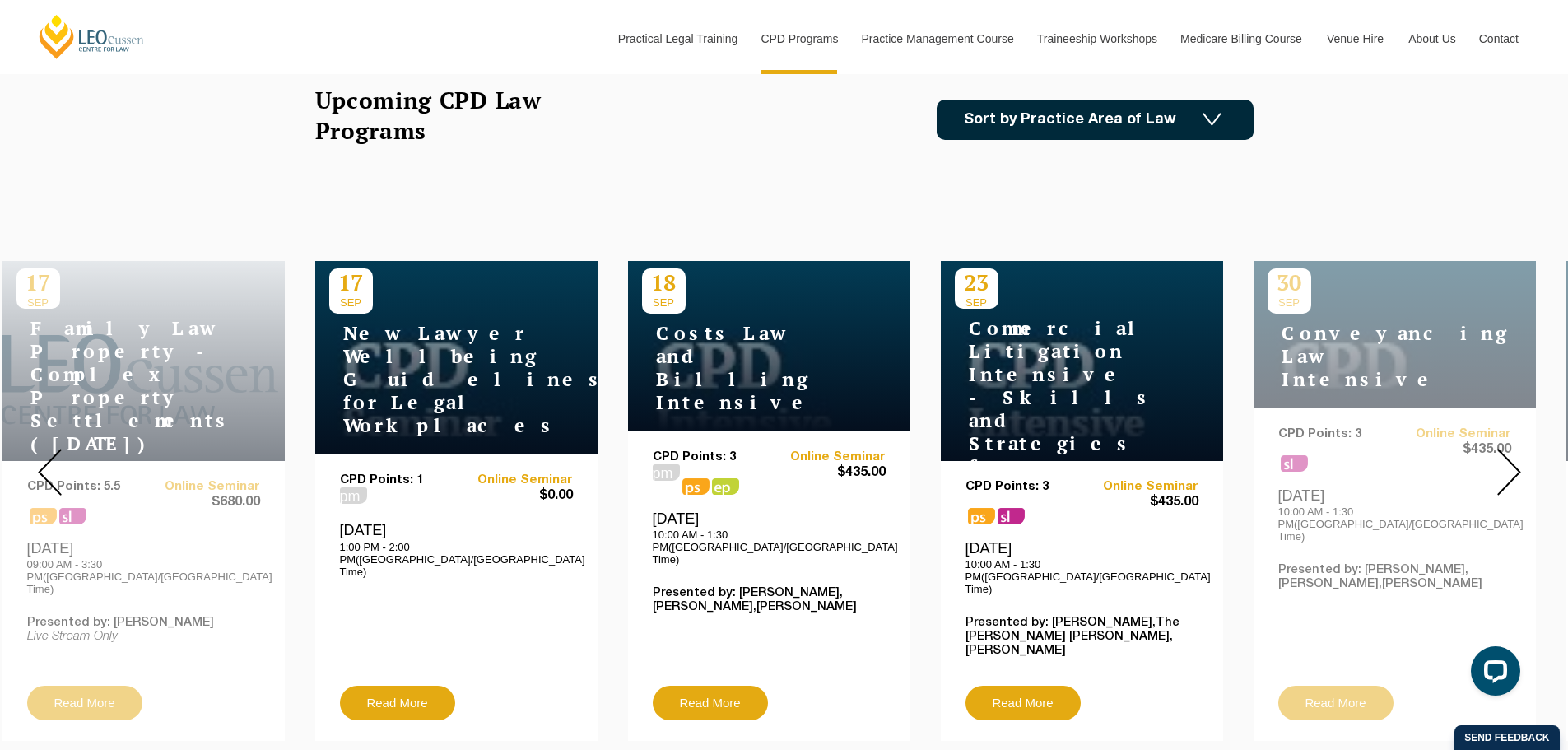
click at [49, 468] on img at bounding box center [50, 472] width 24 height 47
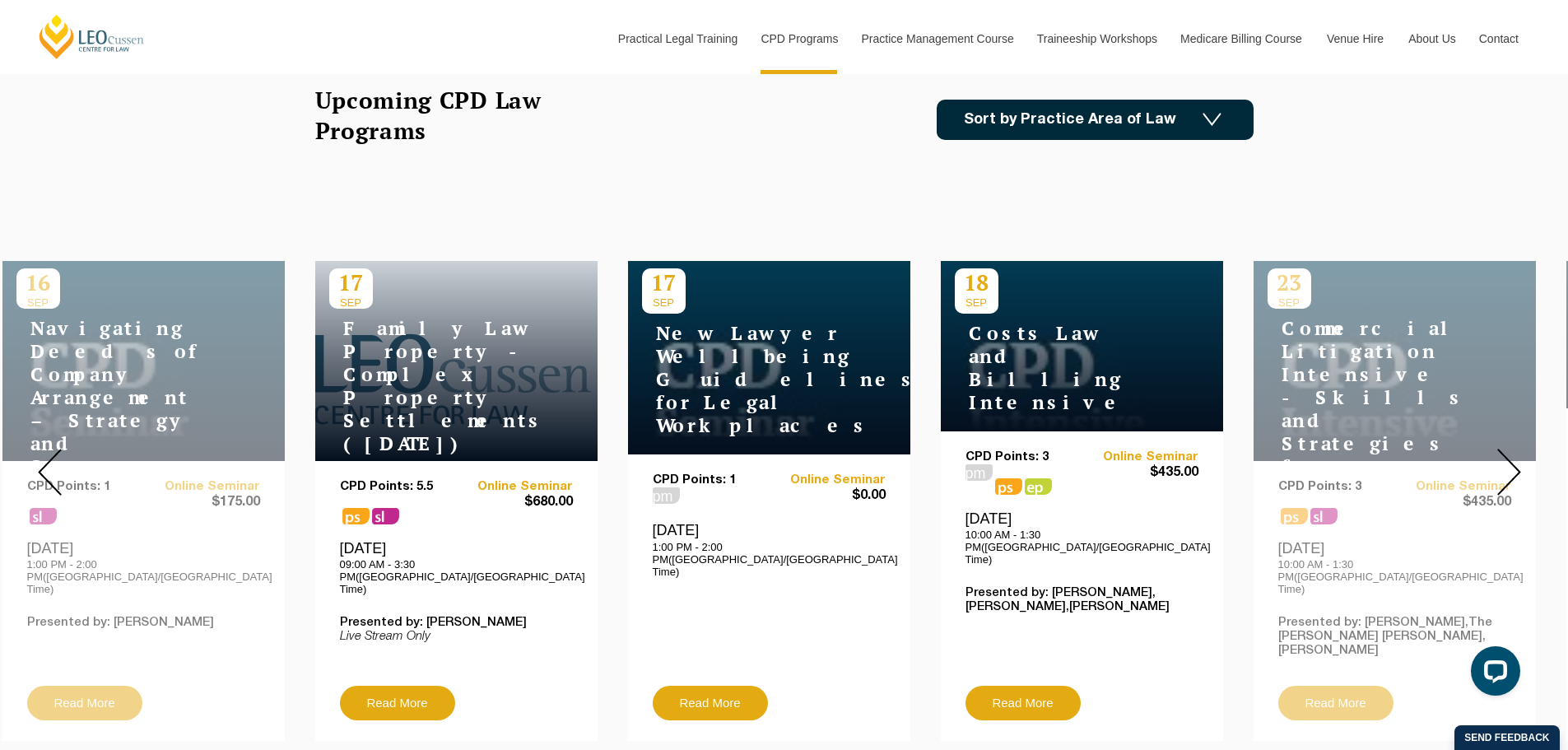
click at [49, 468] on img at bounding box center [50, 472] width 24 height 47
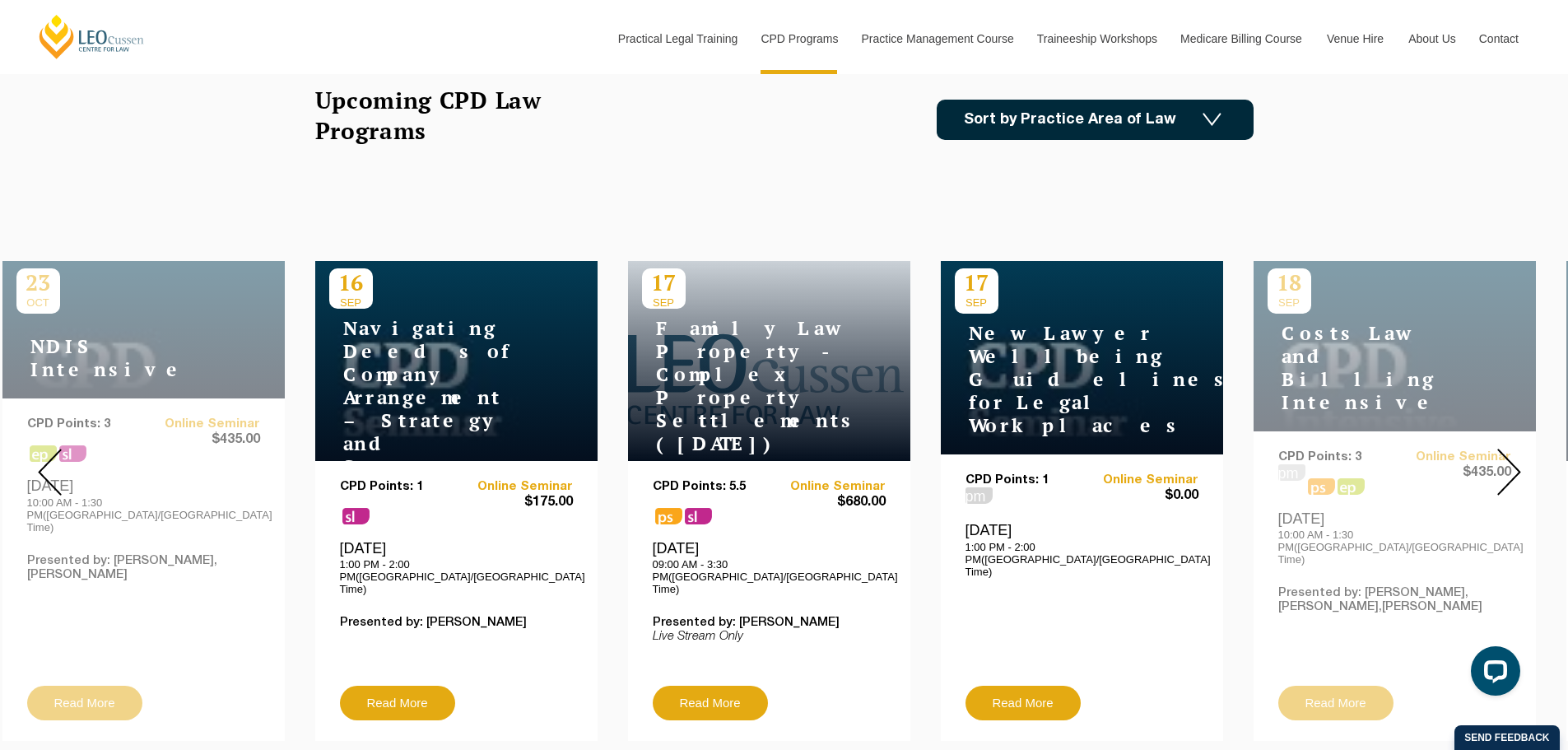
click at [49, 468] on img at bounding box center [50, 472] width 24 height 47
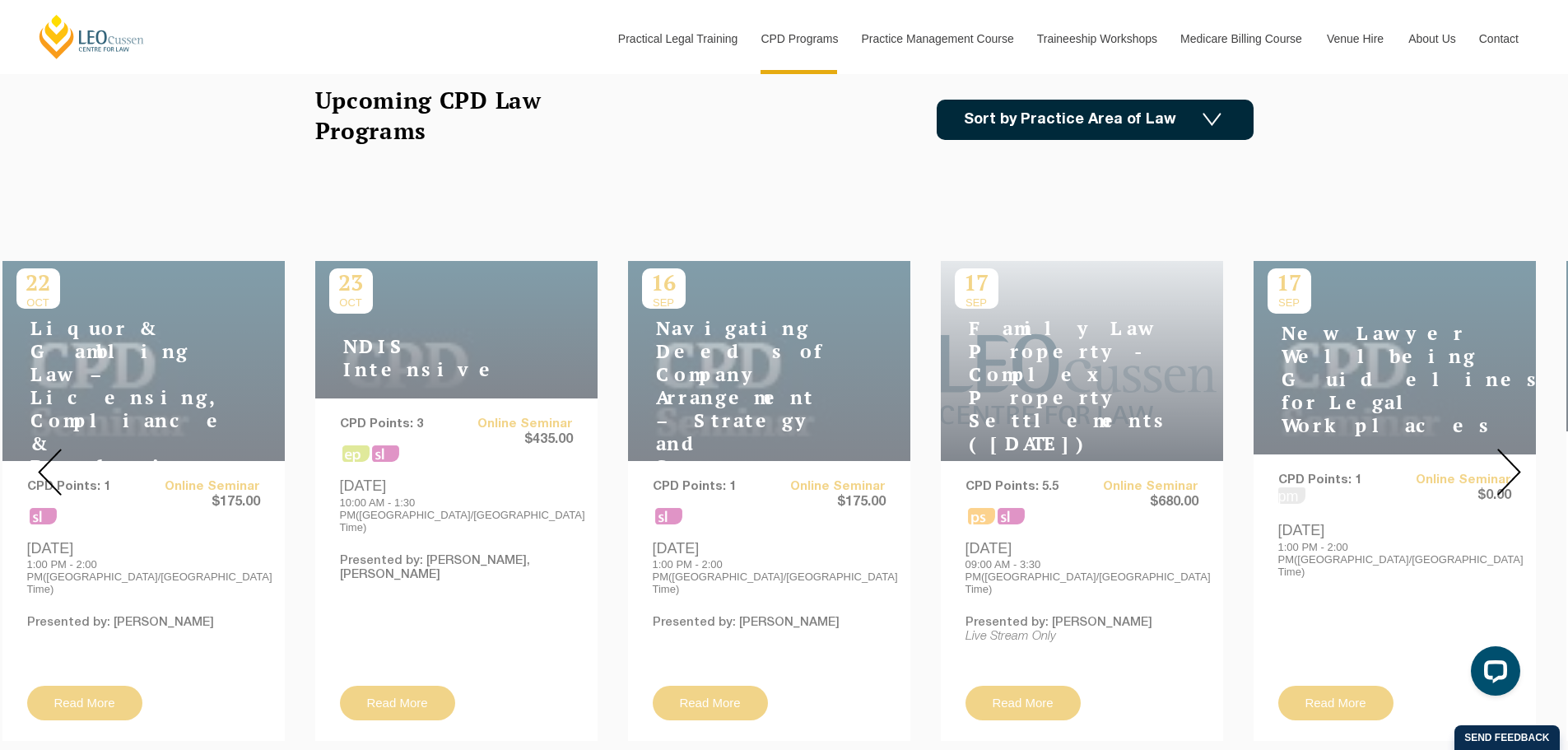
click at [49, 468] on img at bounding box center [50, 472] width 24 height 47
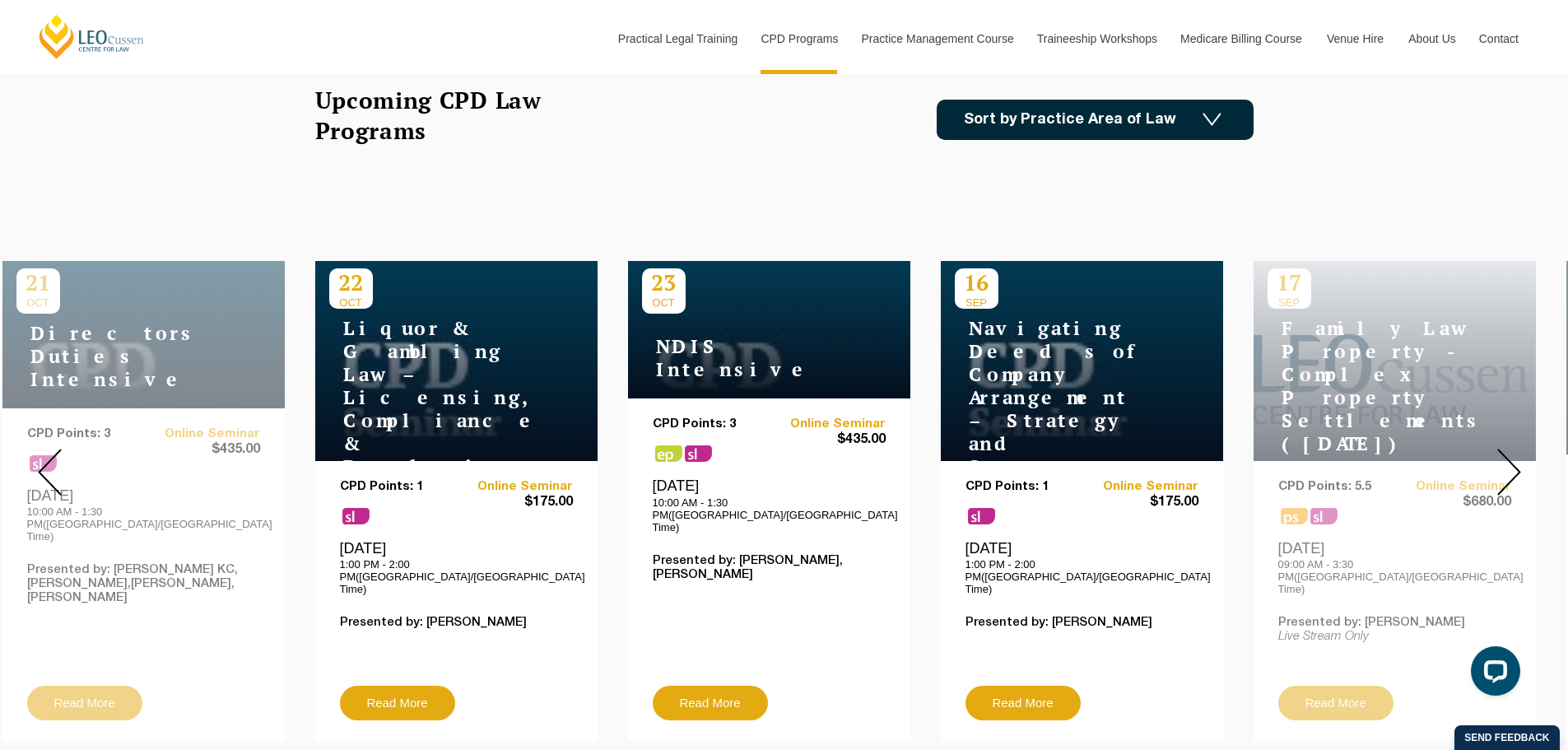
click at [49, 468] on img at bounding box center [50, 472] width 24 height 47
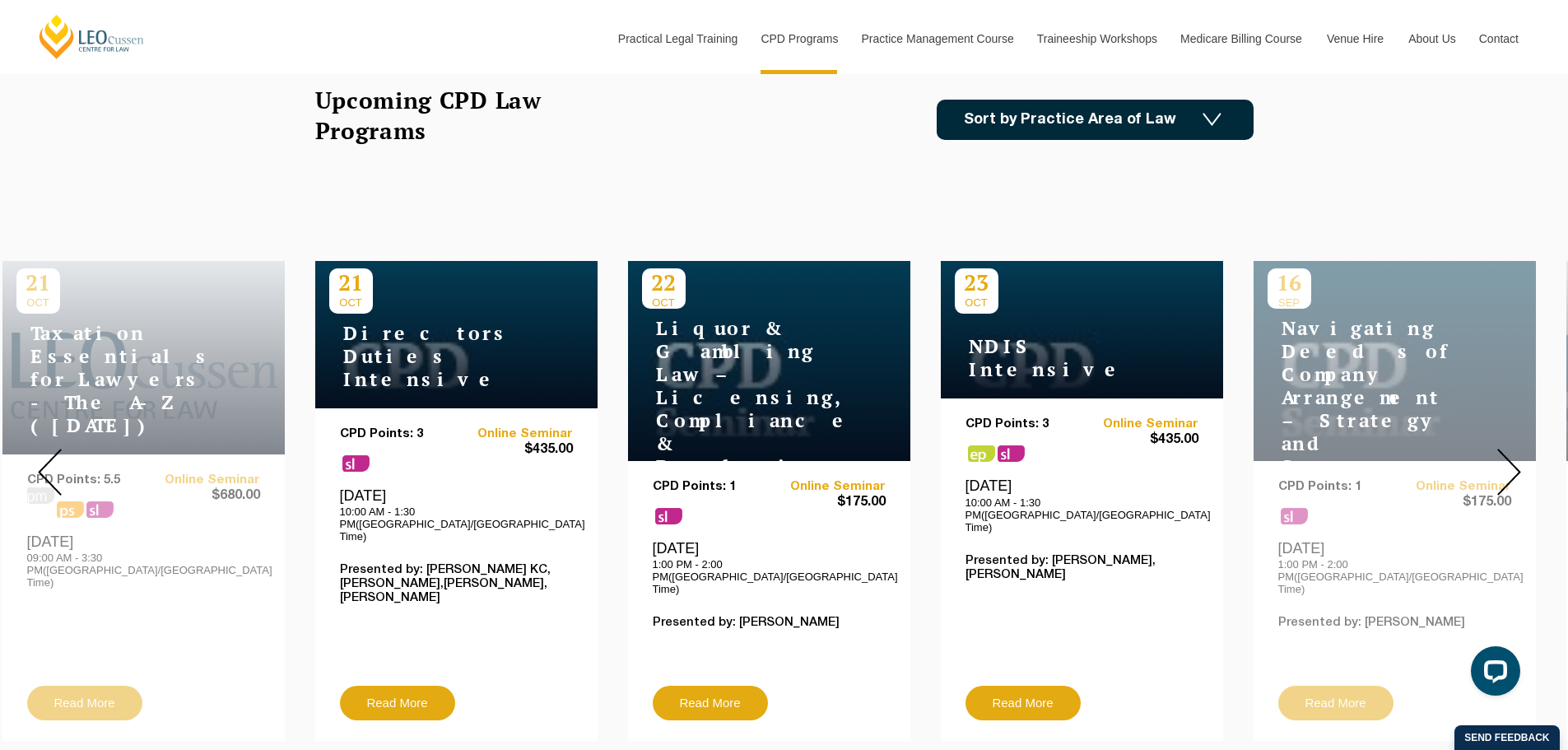
click at [49, 468] on img at bounding box center [50, 472] width 24 height 47
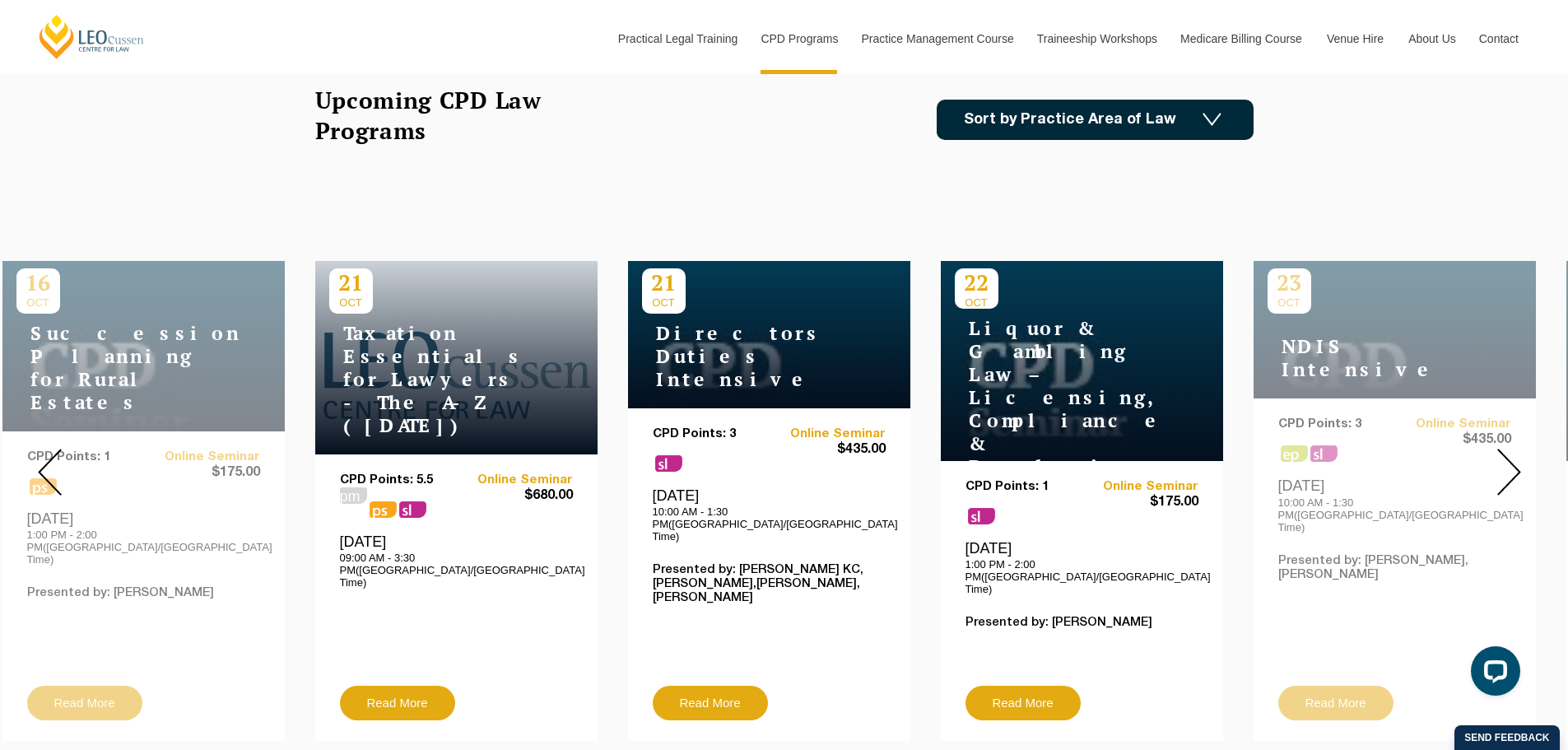
click at [49, 468] on img at bounding box center [50, 472] width 24 height 47
click at [1511, 466] on img at bounding box center [1510, 472] width 24 height 47
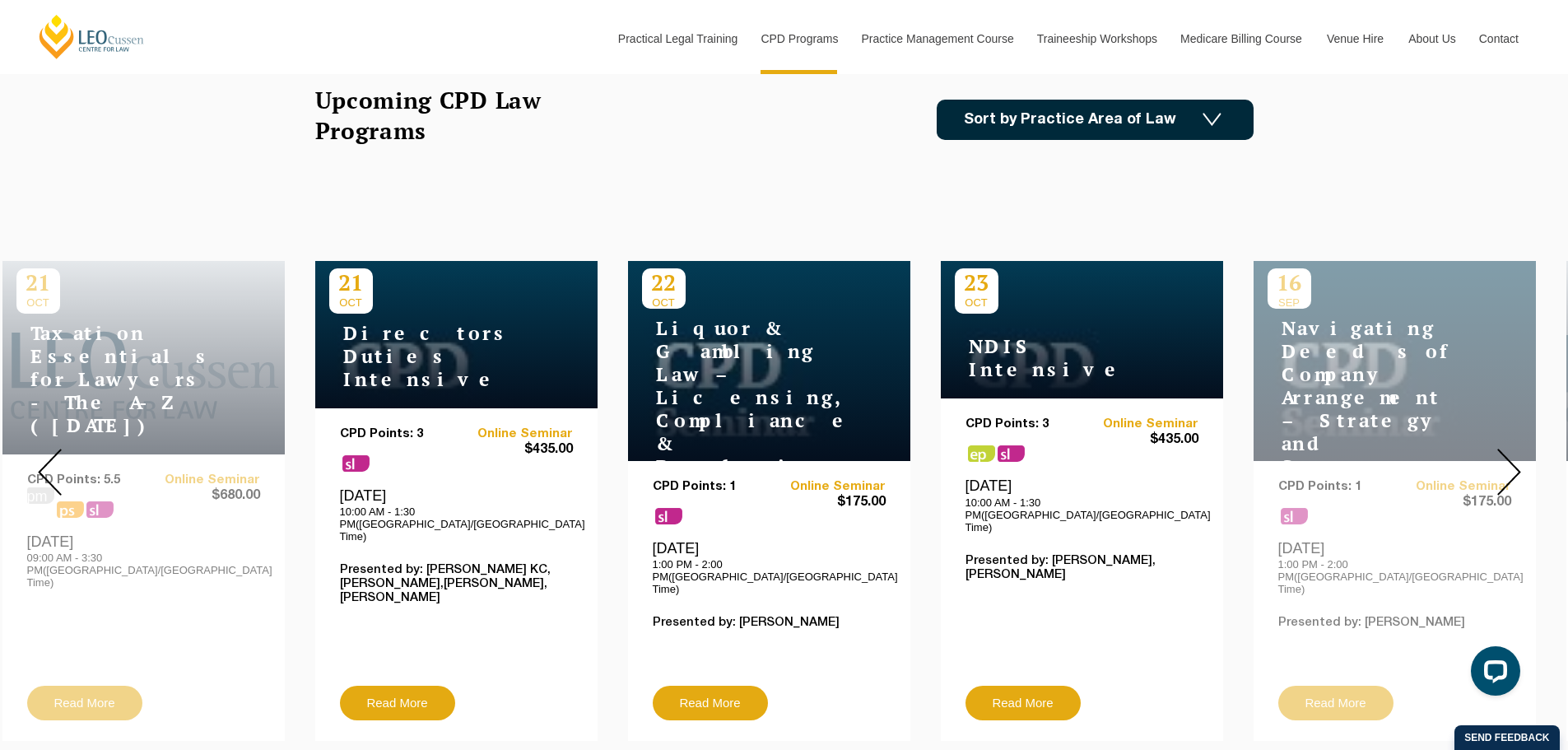
click at [1511, 466] on img at bounding box center [1510, 472] width 24 height 47
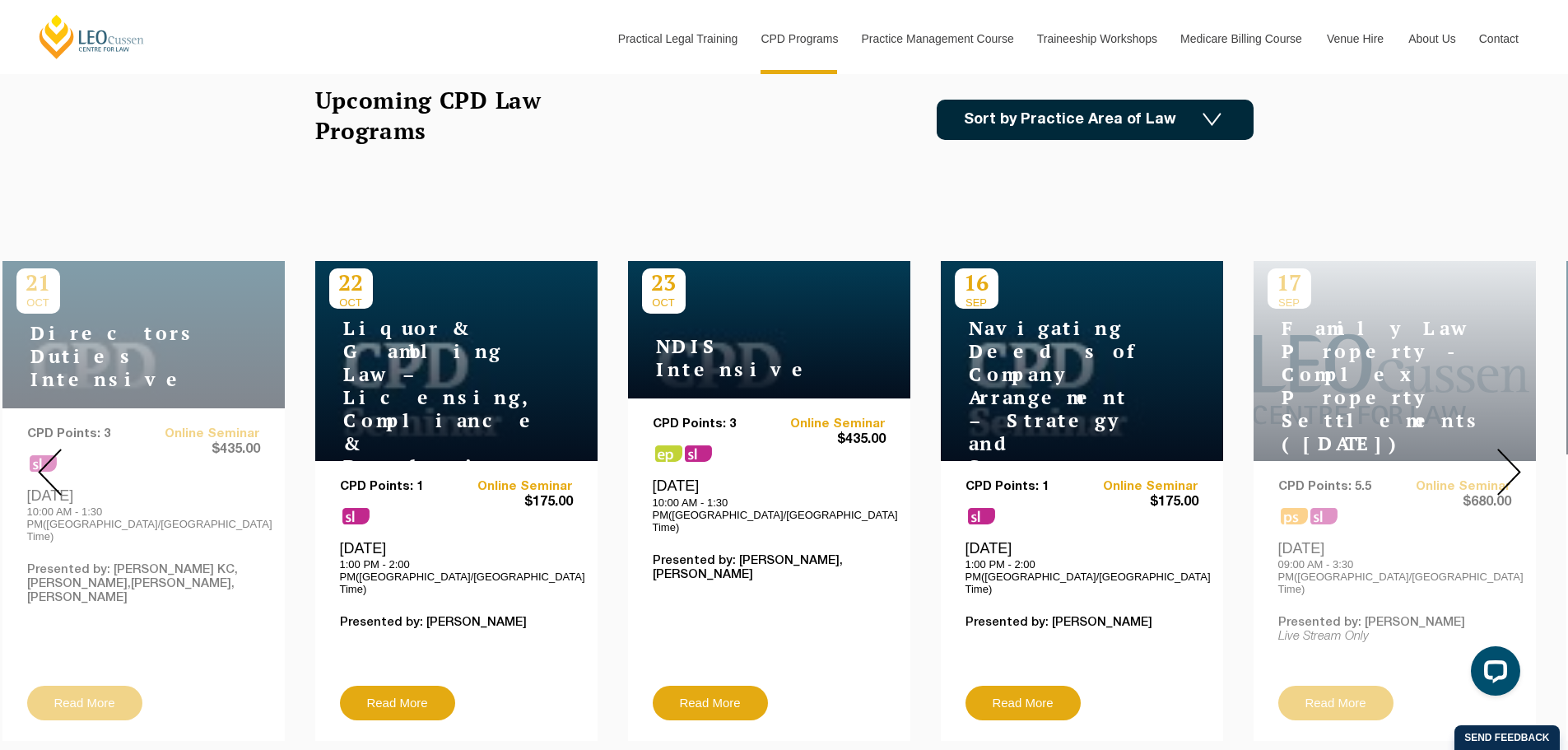
click at [1512, 470] on img at bounding box center [1510, 472] width 24 height 47
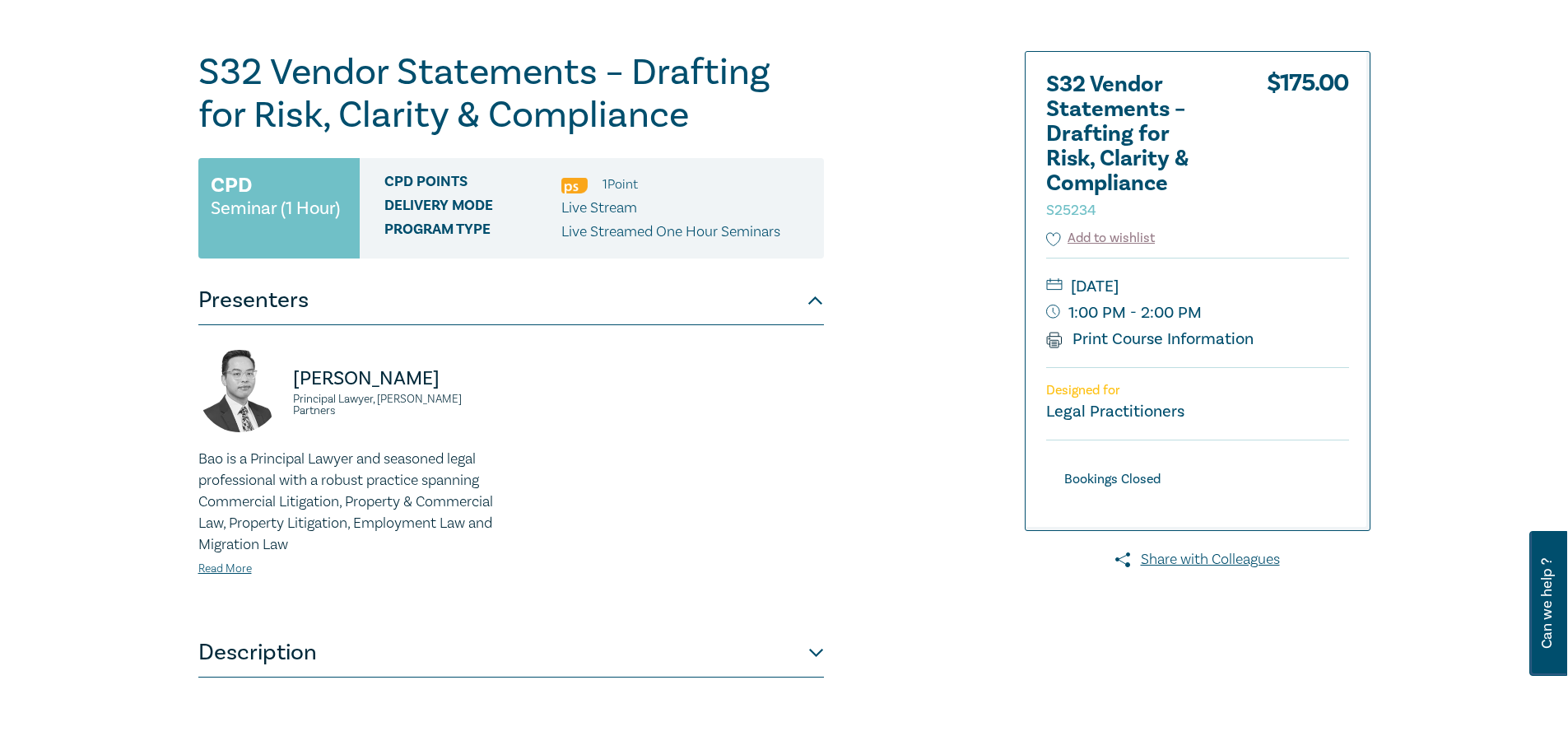
scroll to position [247, 0]
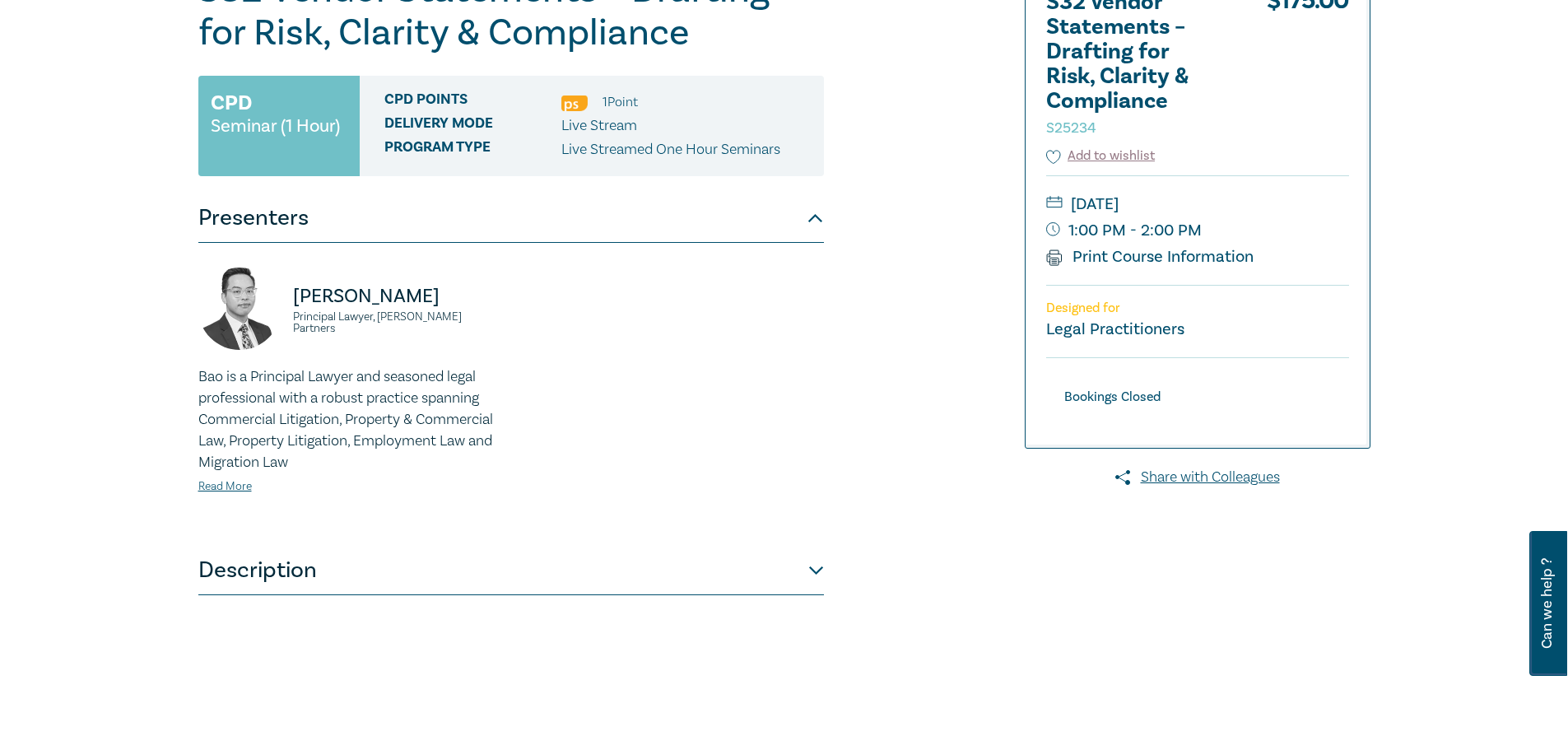
click at [329, 568] on button "Description" at bounding box center [511, 571] width 626 height 50
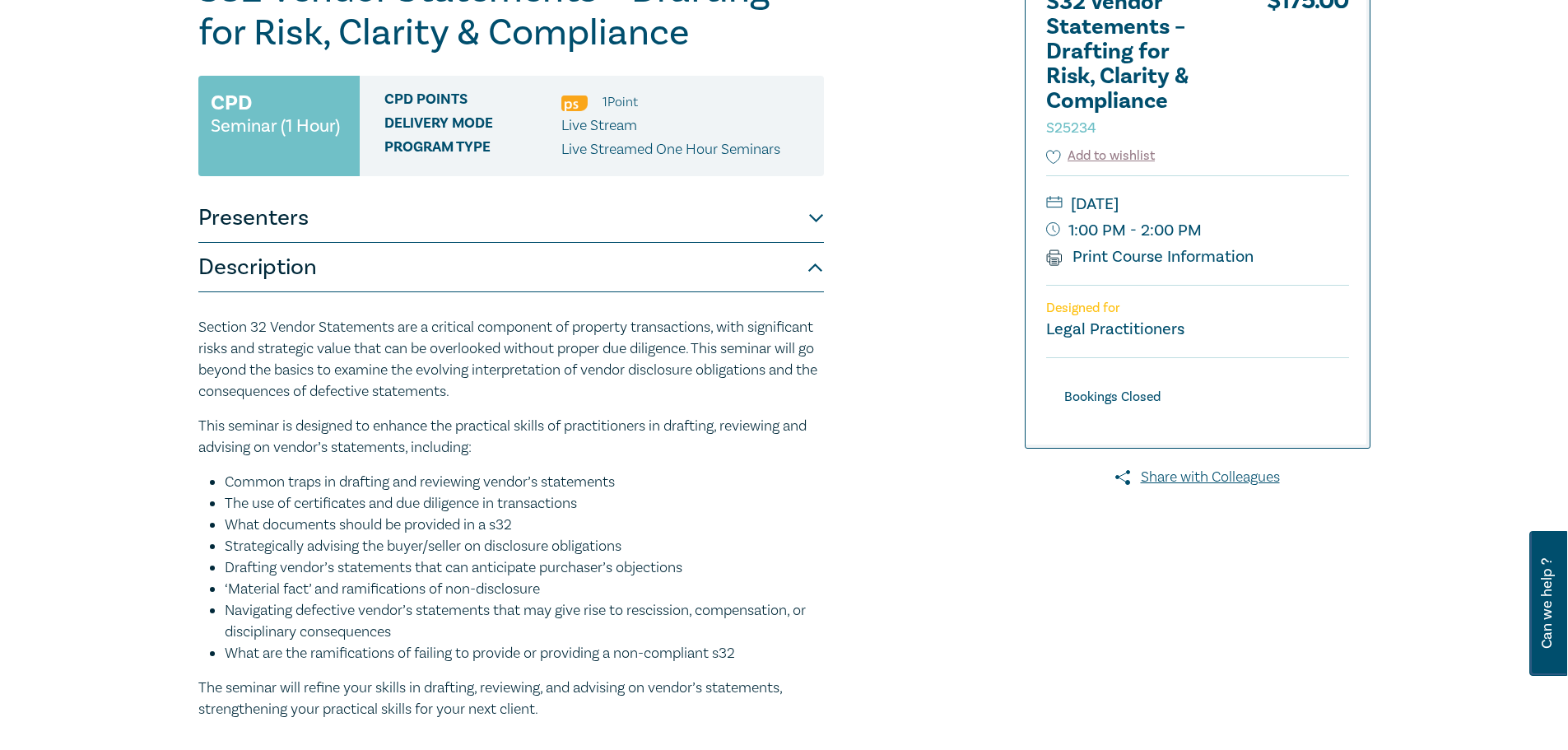
scroll to position [82, 0]
